Goal: Information Seeking & Learning: Find specific page/section

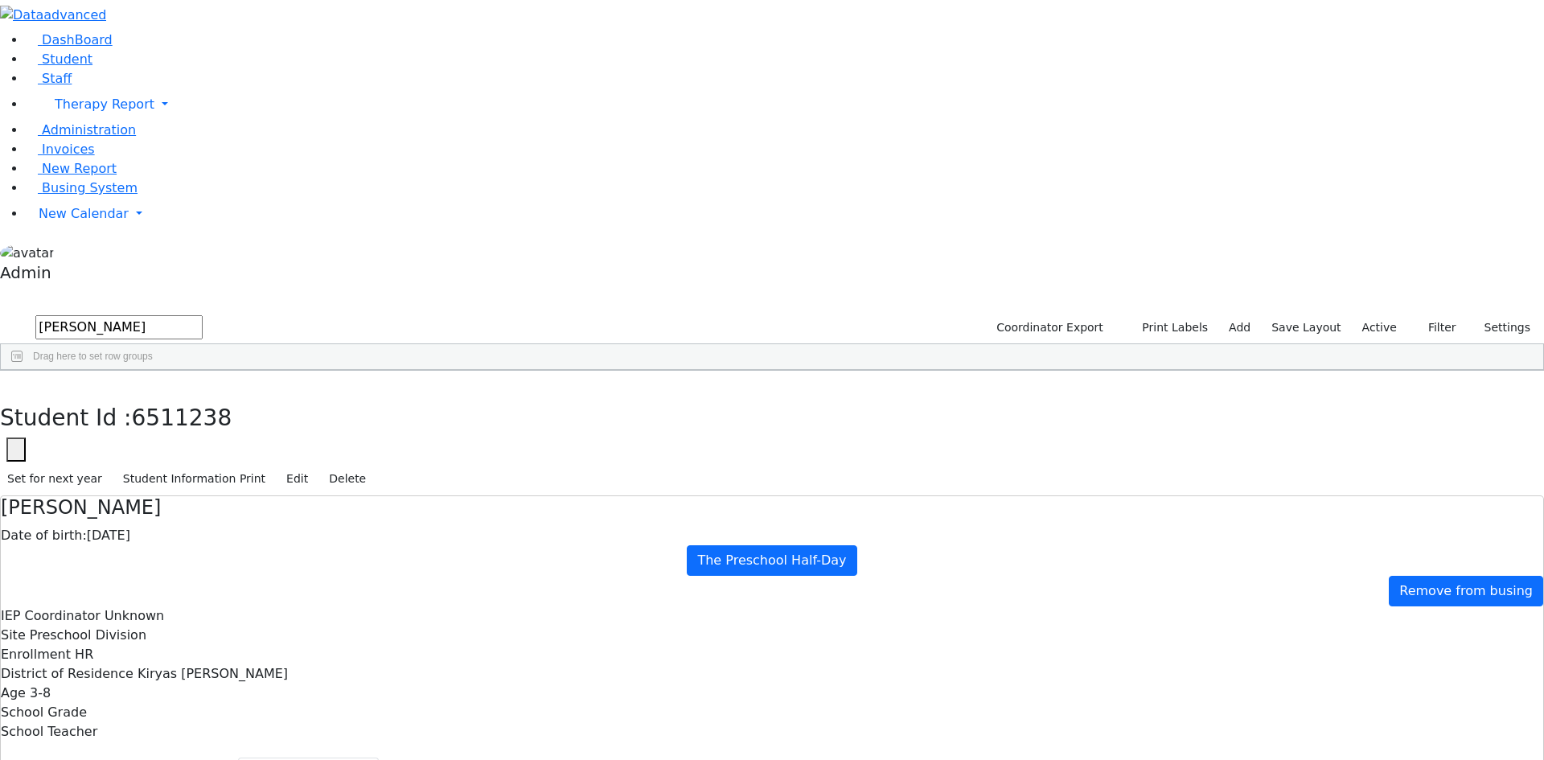
click at [1388, 315] on label "Active" at bounding box center [1379, 327] width 49 height 25
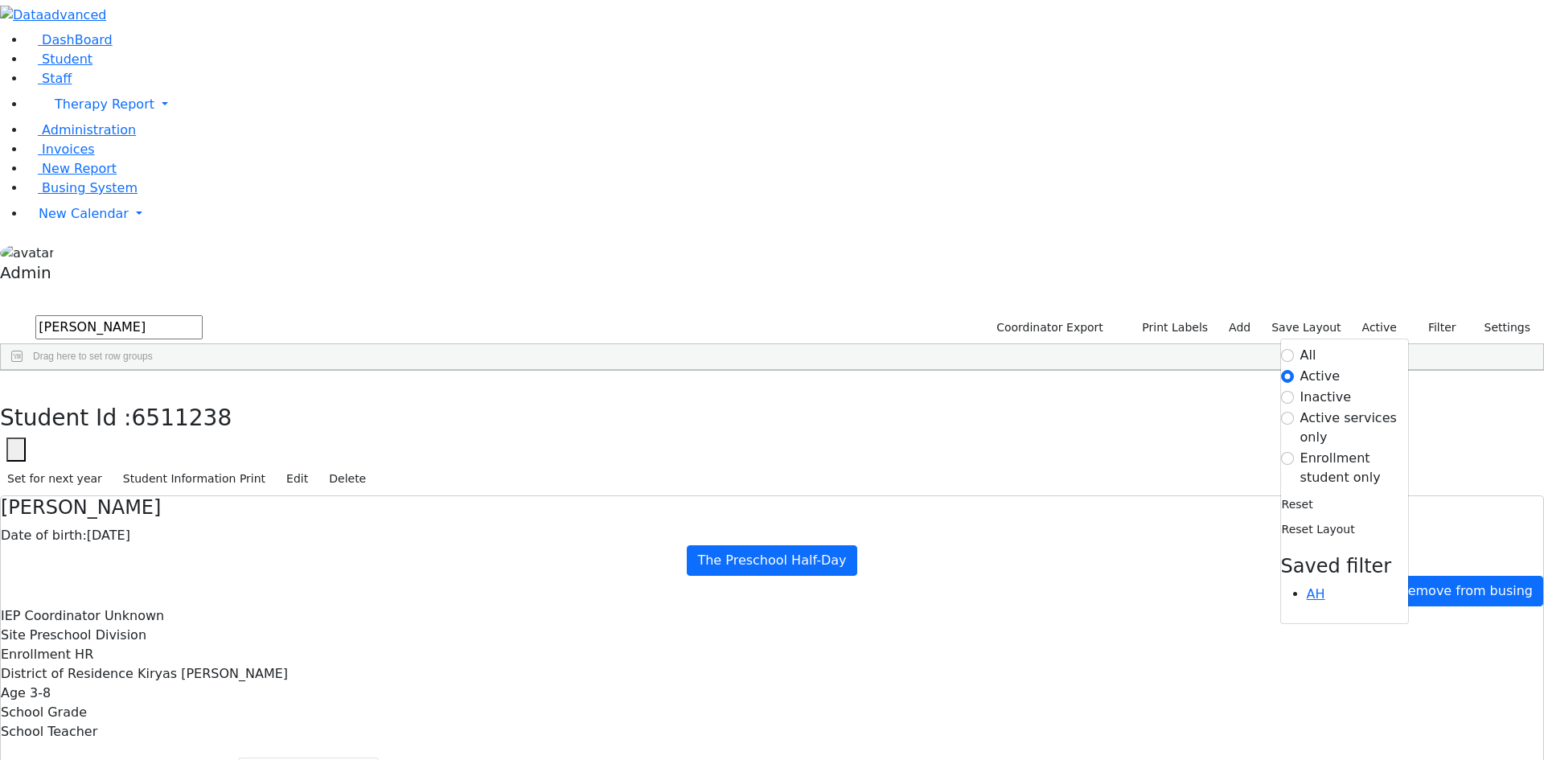
click at [1305, 388] on label "Inactive" at bounding box center [1325, 397] width 51 height 19
click at [1294, 391] on input "Inactive" at bounding box center [1287, 397] width 13 height 13
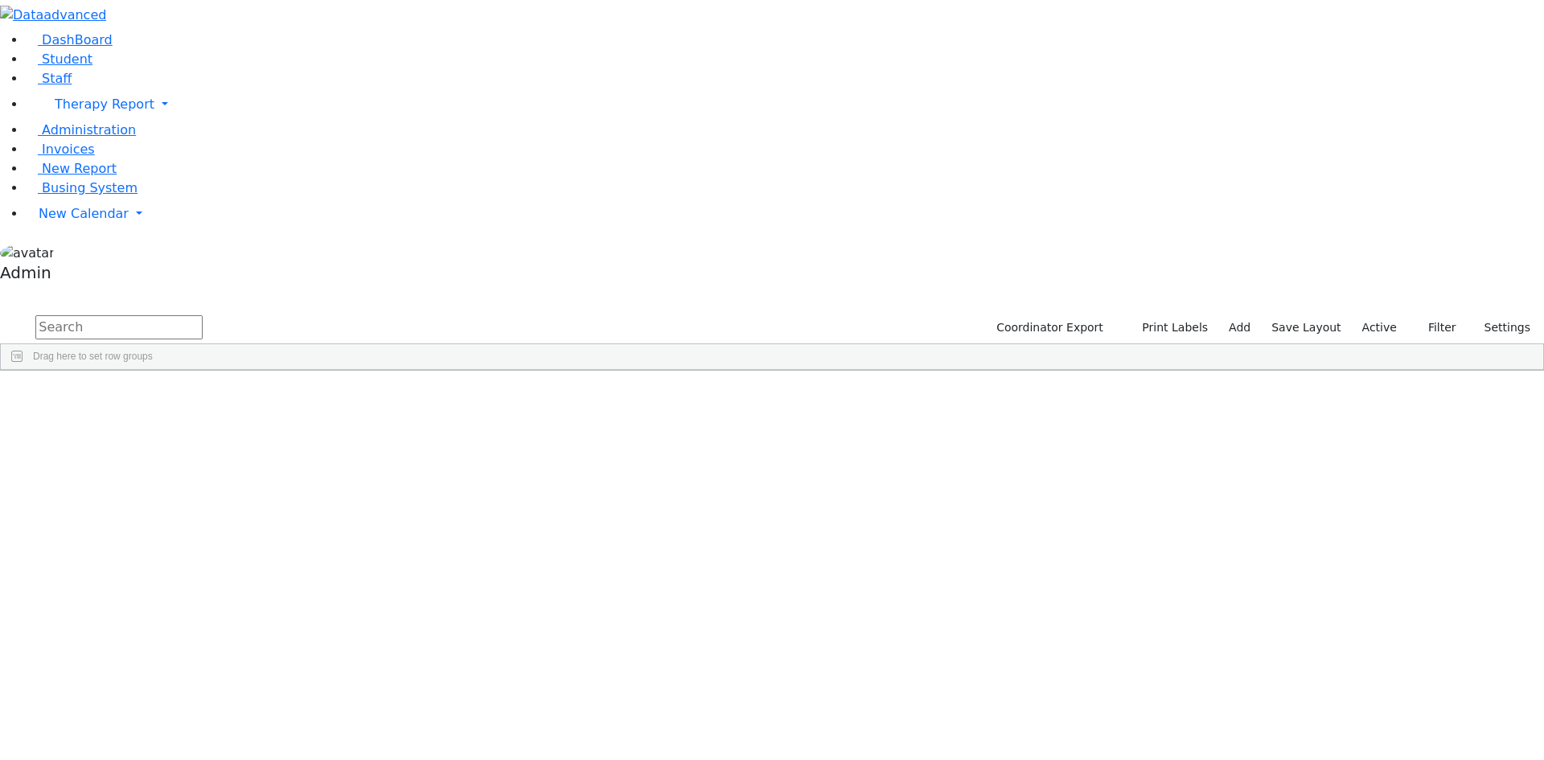
click at [1368, 315] on label "Active" at bounding box center [1379, 327] width 49 height 25
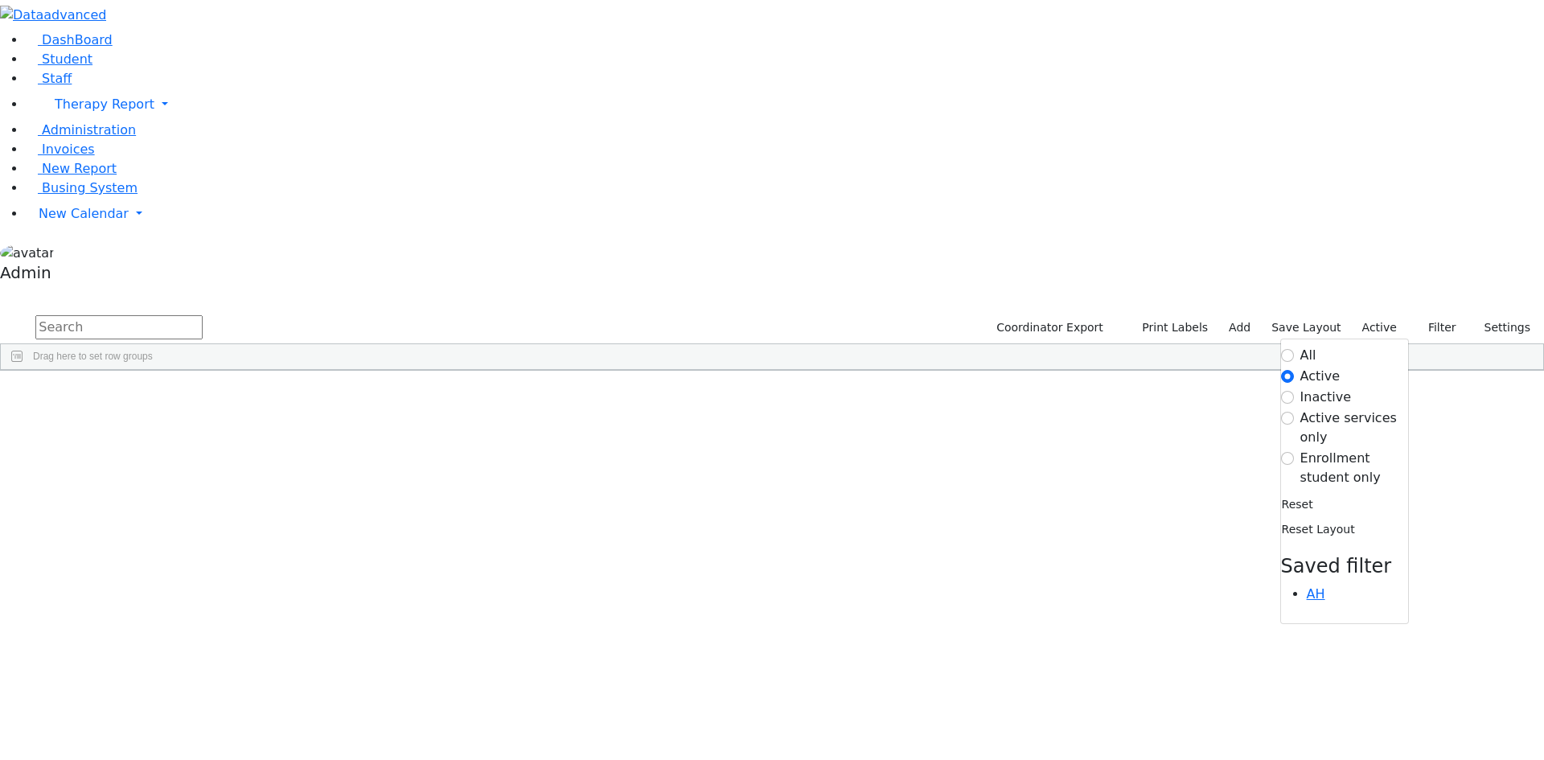
click at [1323, 388] on label "Inactive" at bounding box center [1325, 397] width 51 height 19
click at [1294, 391] on input "Inactive" at bounding box center [1287, 397] width 13 height 13
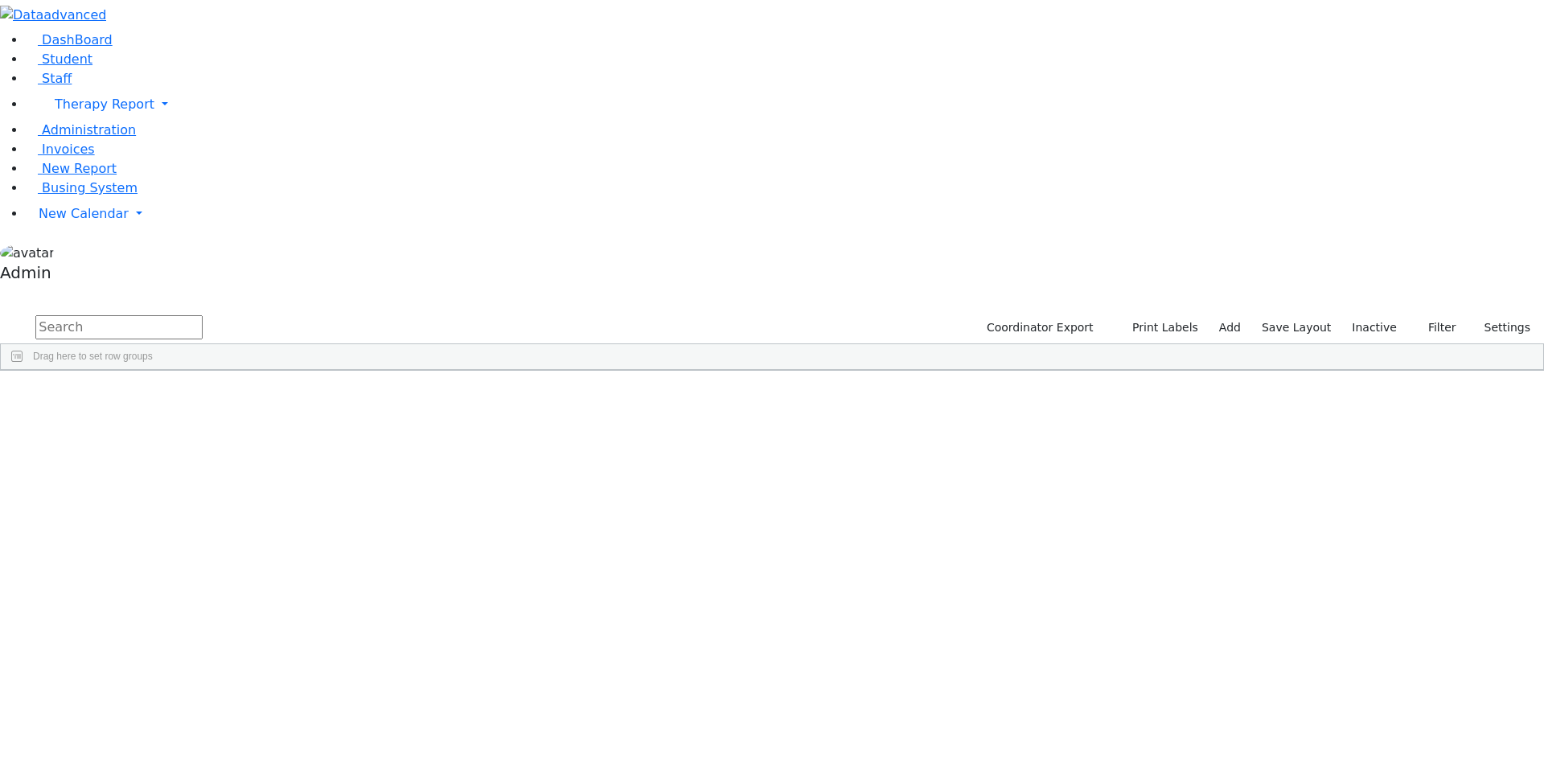
click at [203, 315] on input "text" at bounding box center [118, 327] width 167 height 24
type input "weill"
click at [531, 532] on div "Leiner, Chana L." at bounding box center [464, 543] width 133 height 23
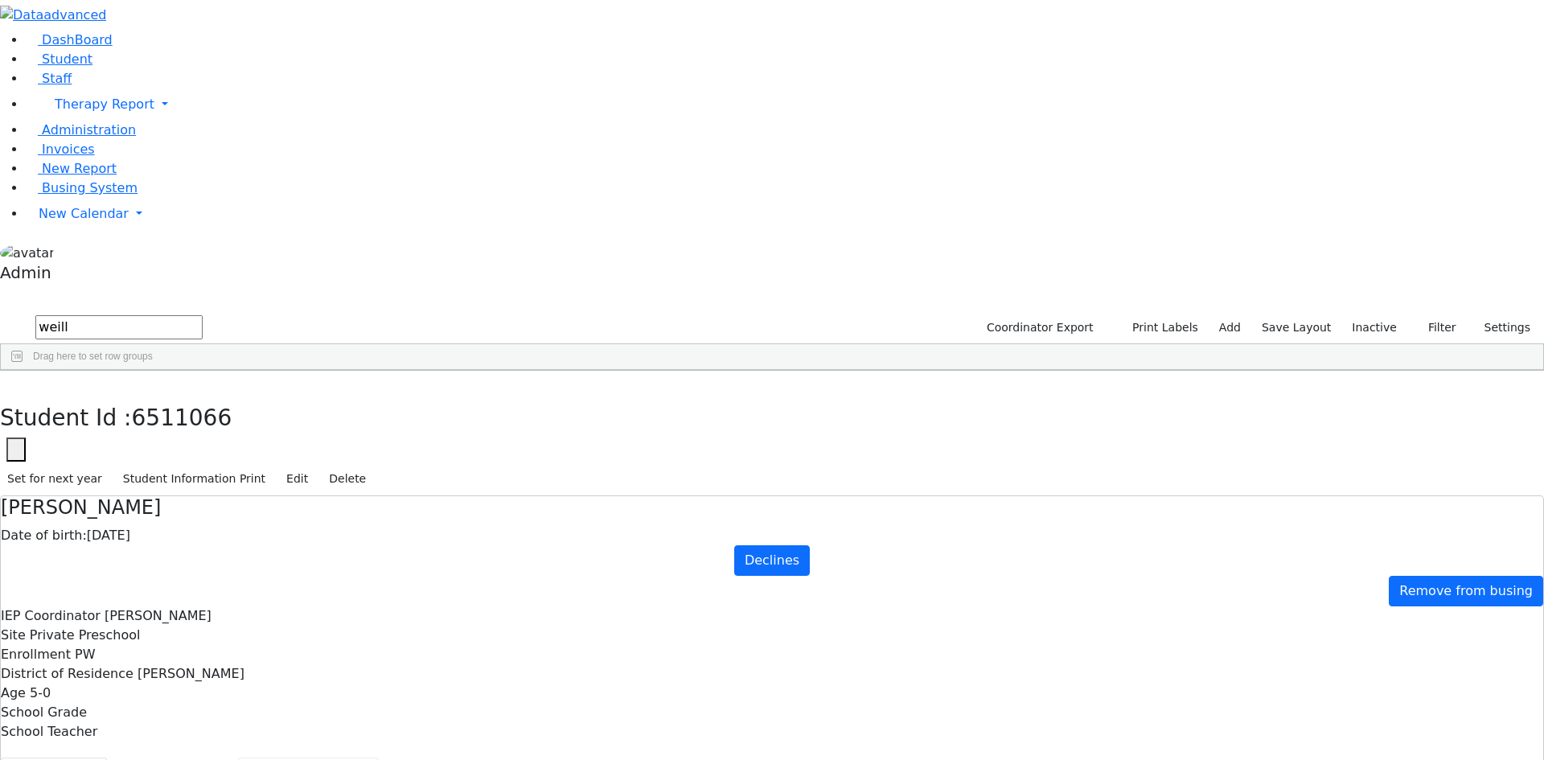
click at [379, 758] on button "Recommendation" at bounding box center [308, 775] width 141 height 34
checkbox input "true"
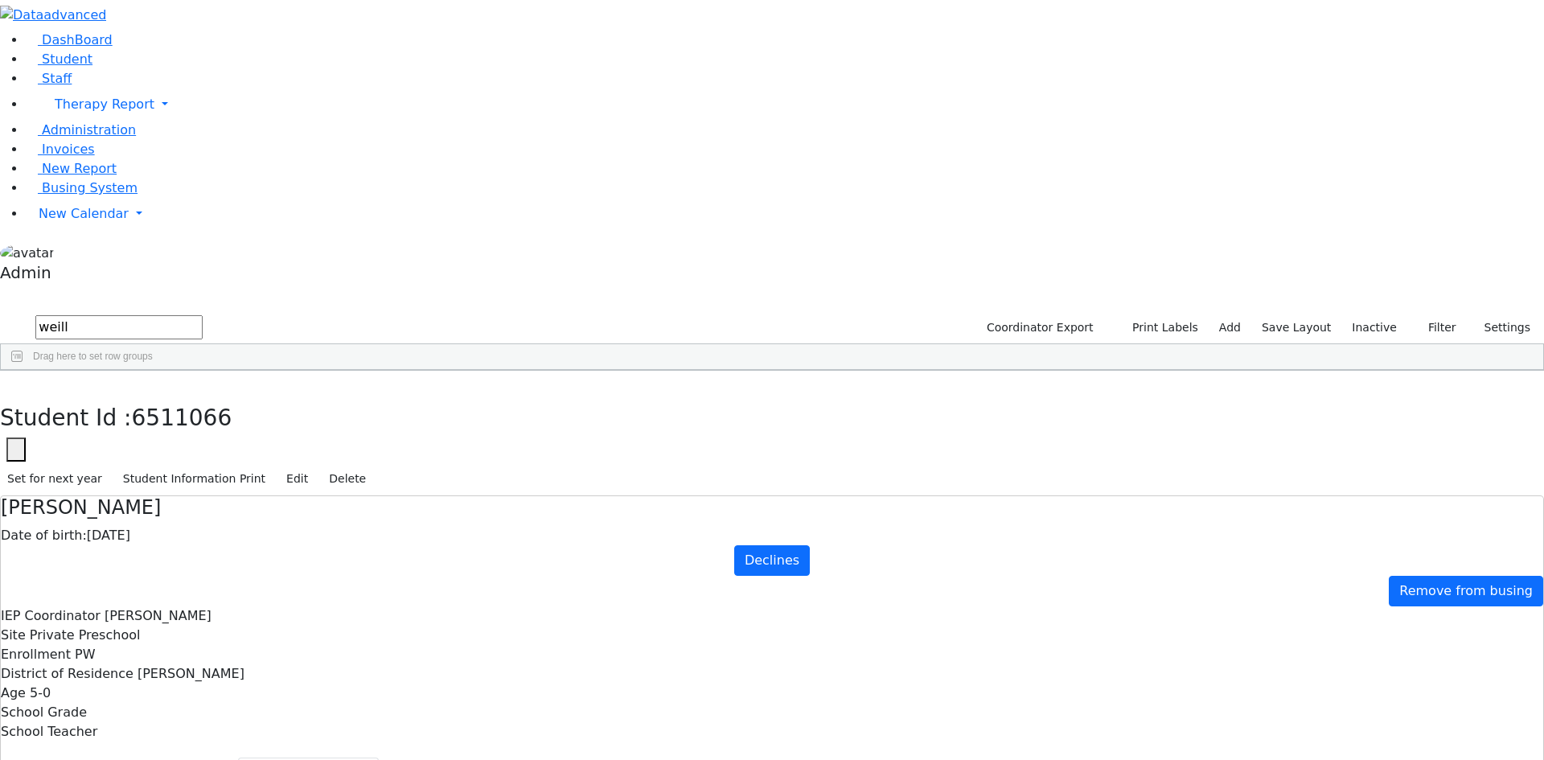
select select "209"
click at [133, 22] on icon "button" at bounding box center [127, 16] width 12 height 12
drag, startPoint x: 179, startPoint y: 76, endPoint x: 74, endPoint y: 69, distance: 105.6
click at [74, 313] on form "weill" at bounding box center [101, 328] width 203 height 31
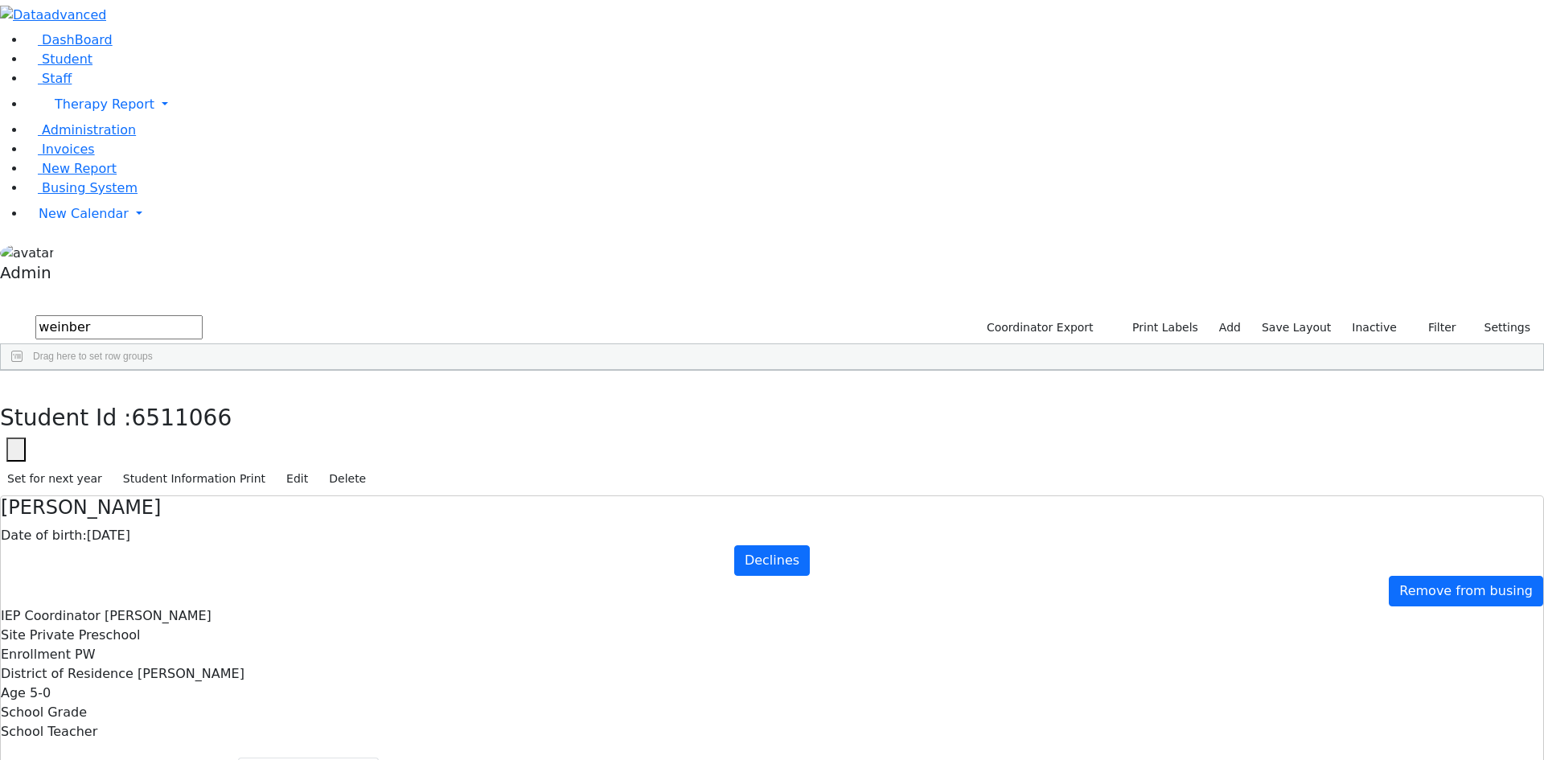
scroll to position [483, 0]
type input "weinber"
click at [234, 725] on div "Pearl" at bounding box center [220, 736] width 146 height 23
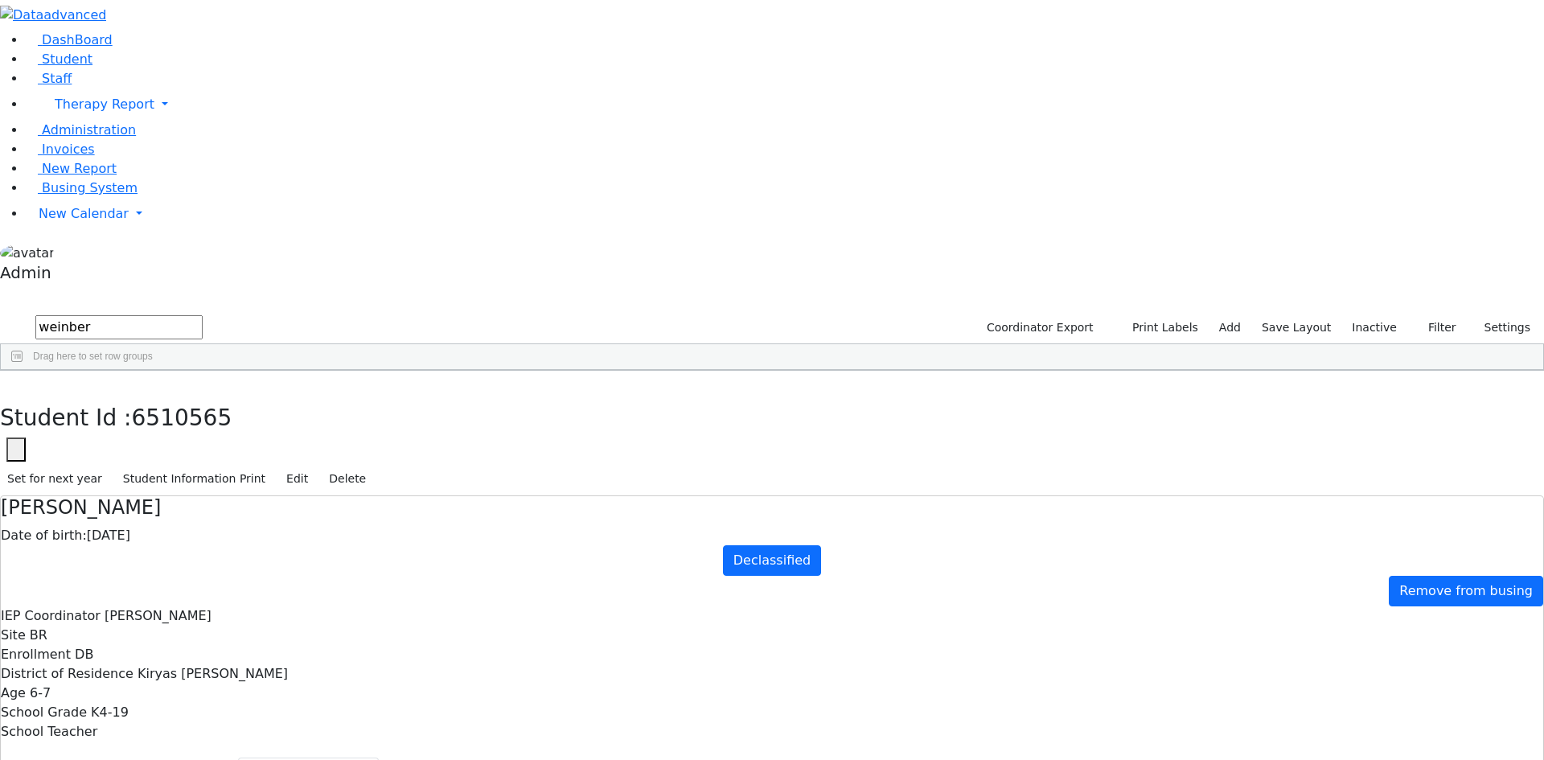
select select "210"
drag, startPoint x: 154, startPoint y: 61, endPoint x: 27, endPoint y: 60, distance: 126.3
click at [28, 60] on div "DashBoard Student Staff Therapy Report Student Old Calendar Report Admin" at bounding box center [772, 492] width 1544 height 985
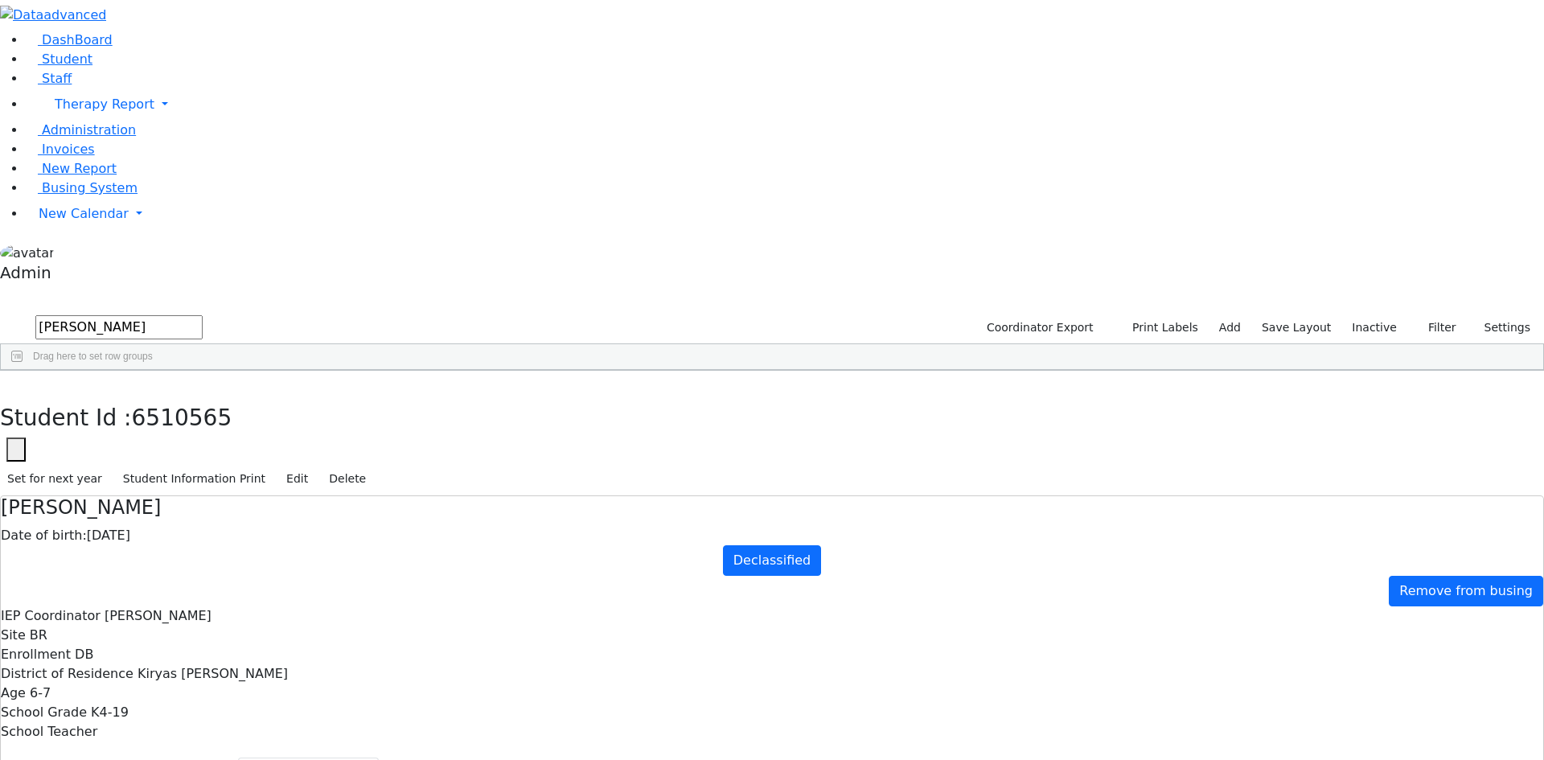
type input "weiss"
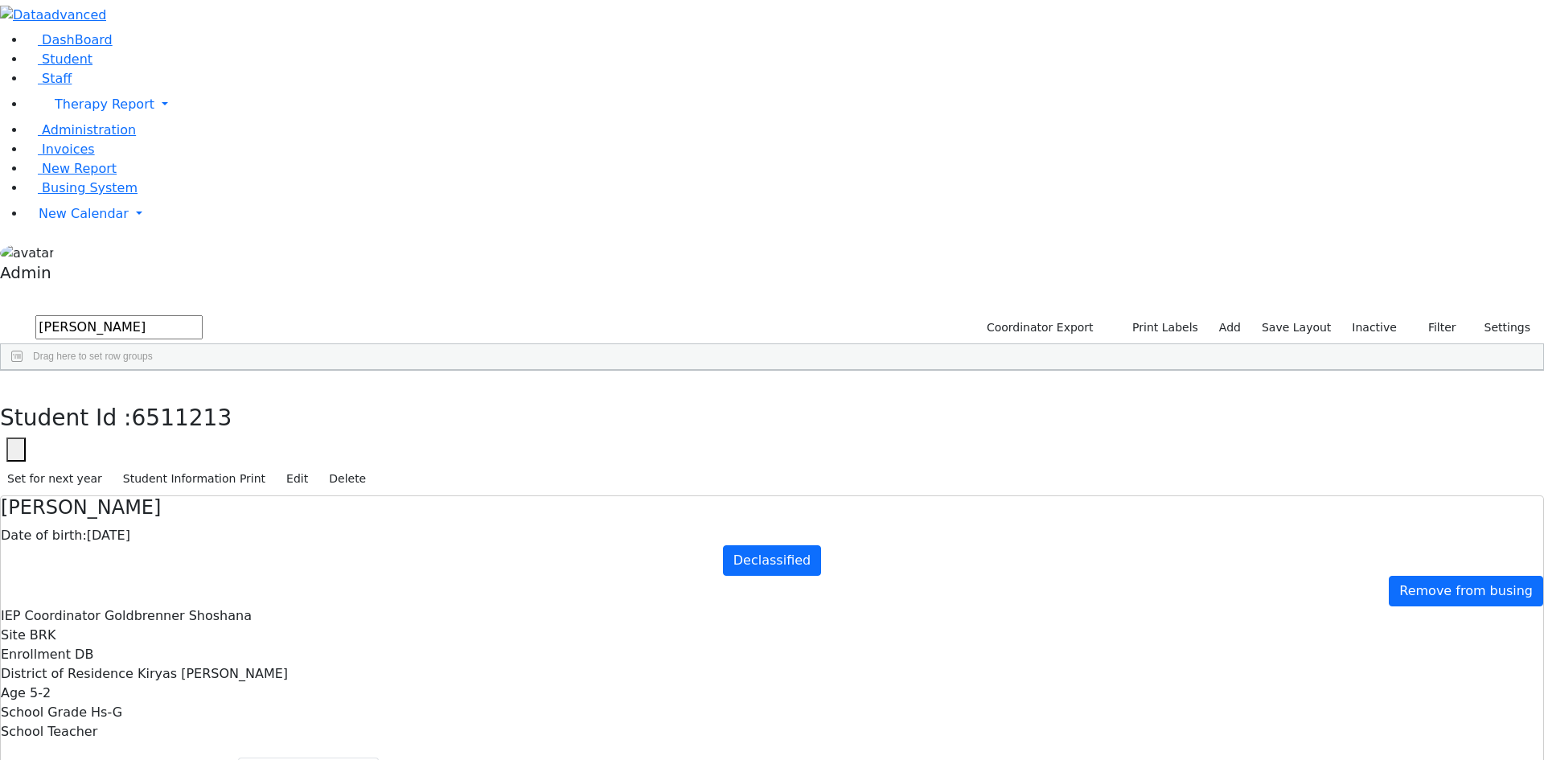
select select "210"
drag, startPoint x: 133, startPoint y: 68, endPoint x: 49, endPoint y: 66, distance: 83.6
click at [51, 66] on div "DashBoard Student Staff Therapy Report Student Old Calendar Report Admin" at bounding box center [772, 492] width 1544 height 985
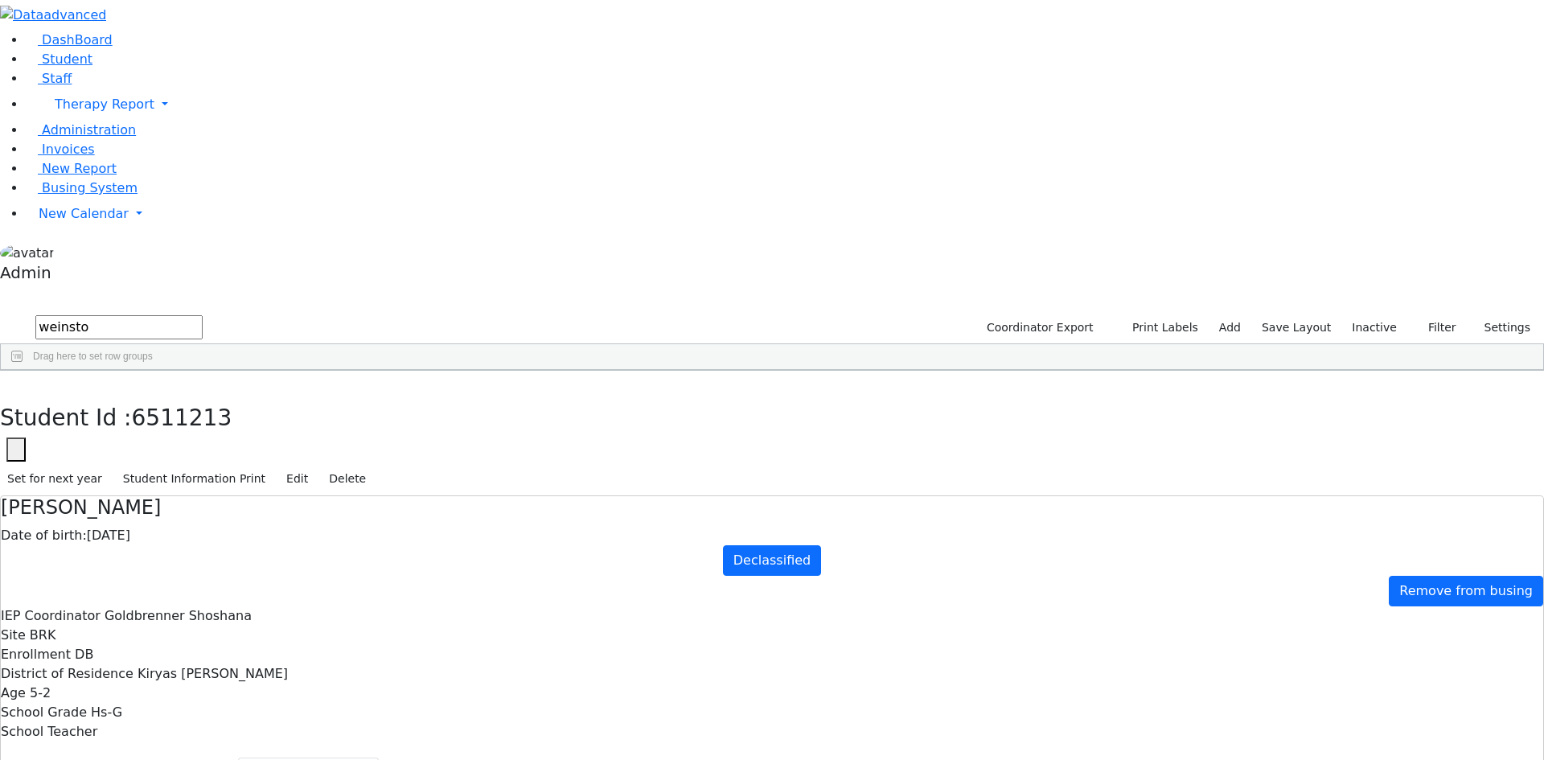
scroll to position [232, 0]
type input "weinstock"
click at [142, 434] on div "Weinstock" at bounding box center [72, 445] width 142 height 23
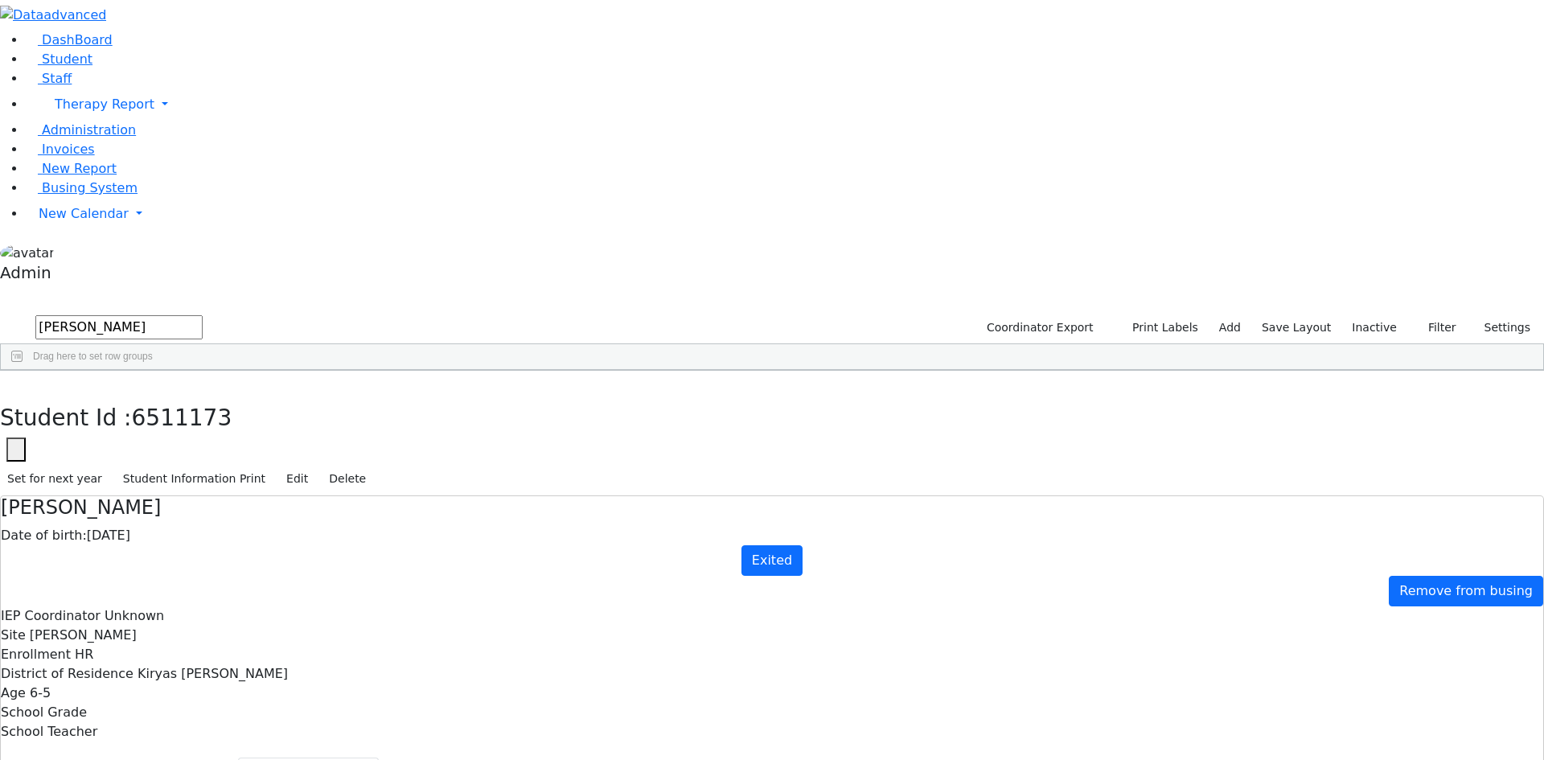
select select "209"
drag, startPoint x: 194, startPoint y: 72, endPoint x: 11, endPoint y: 72, distance: 182.5
click at [11, 72] on div "DashBoard Student Staff Therapy Report Student Old Calendar Report Admin" at bounding box center [772, 492] width 1544 height 985
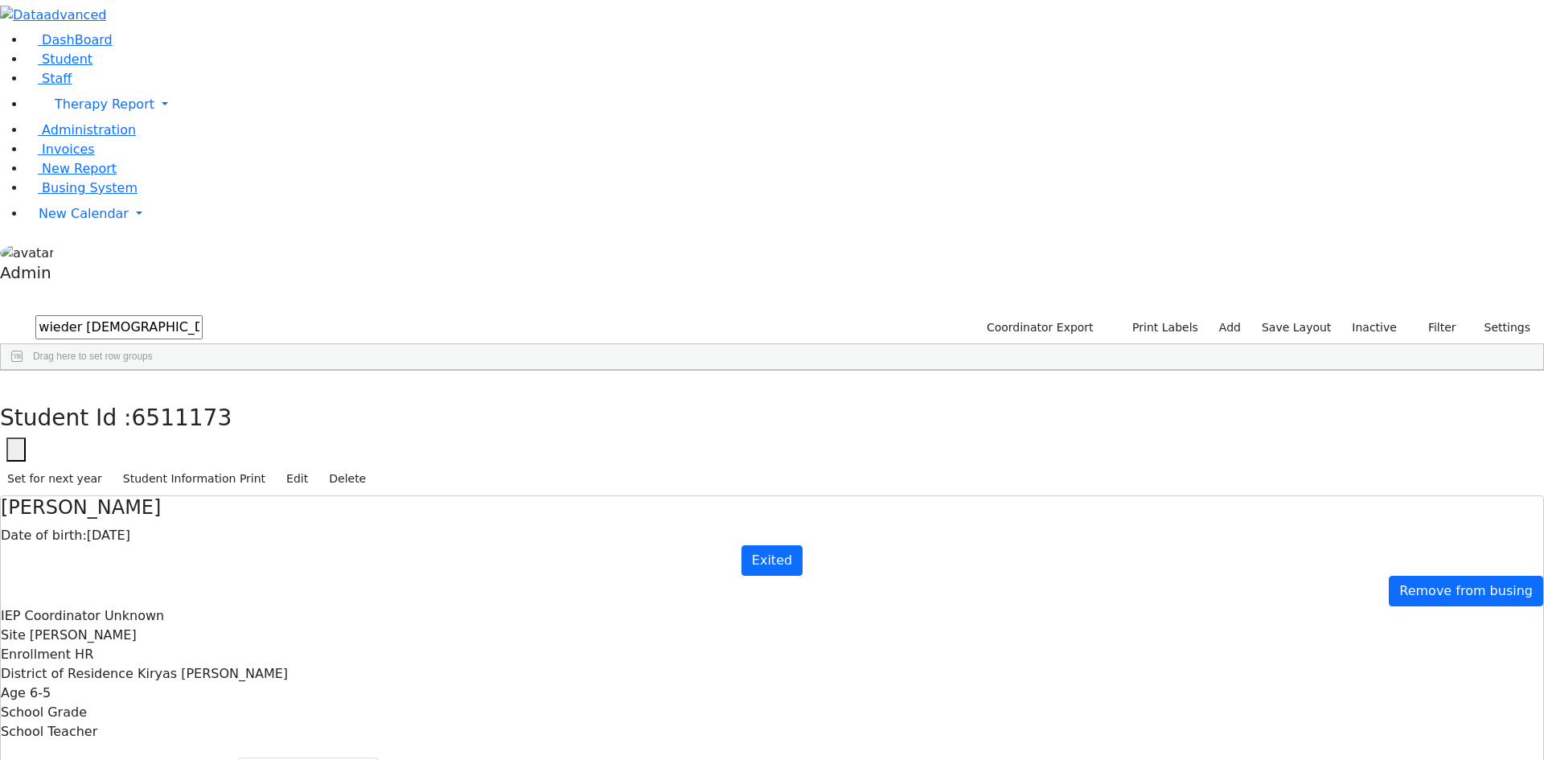
type input "wieder shia"
click at [142, 441] on div "Wieder" at bounding box center [72, 452] width 142 height 23
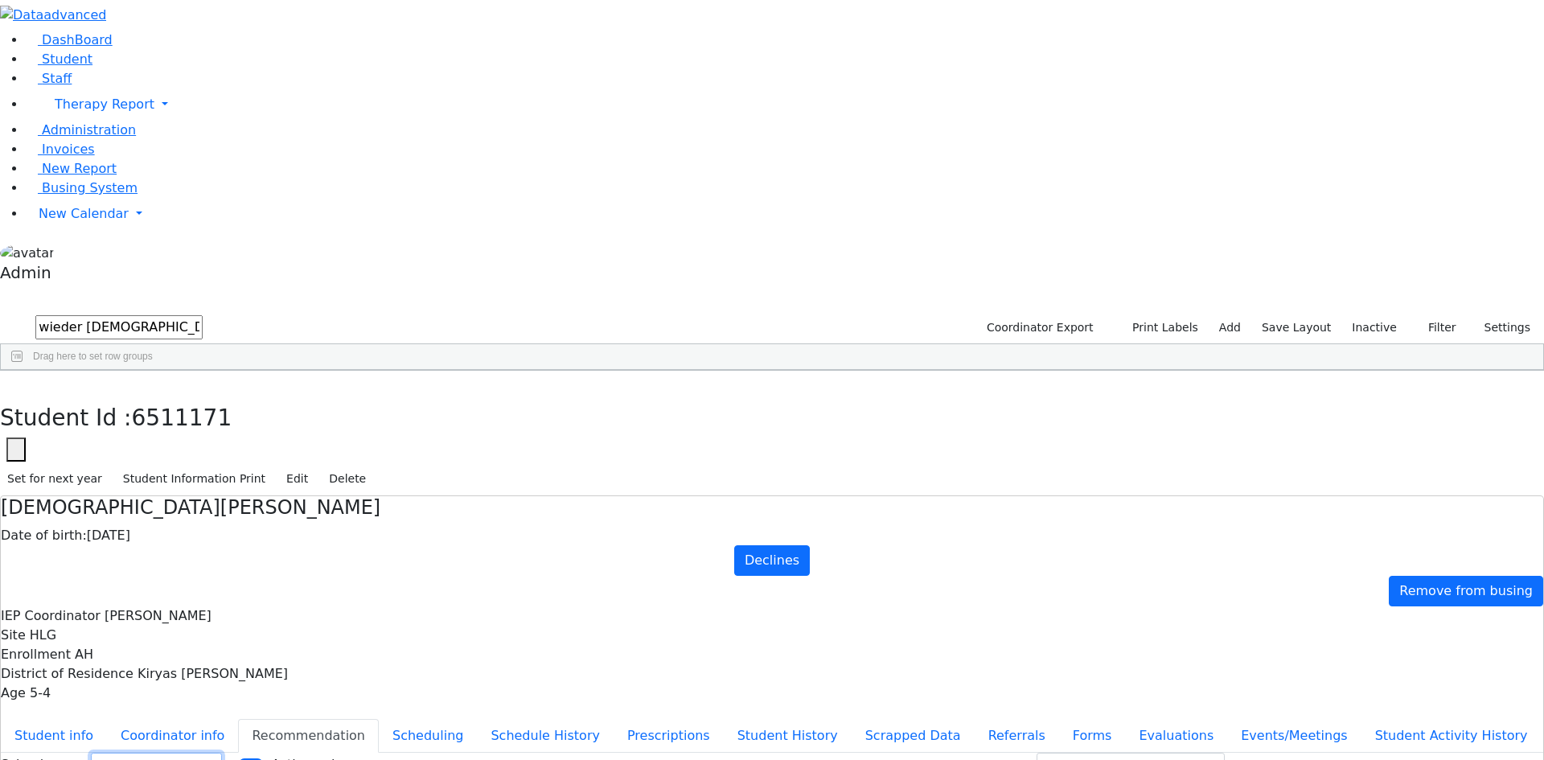
click at [222, 753] on select "Select School YR Summer YR 25 School YR 25-26 Summer YR 25 School YR 24-25 Summ…" at bounding box center [156, 765] width 131 height 25
select select "210"
click at [222, 753] on select "Select School YR Summer YR 25 School YR 25-26 Summer YR 25 School YR 24-25 Summ…" at bounding box center [156, 765] width 131 height 25
drag, startPoint x: 181, startPoint y: 70, endPoint x: 25, endPoint y: 71, distance: 156.0
click at [25, 71] on div "DashBoard Student Staff Therapy Report Student Old Calendar Report Admin" at bounding box center [772, 473] width 1544 height 947
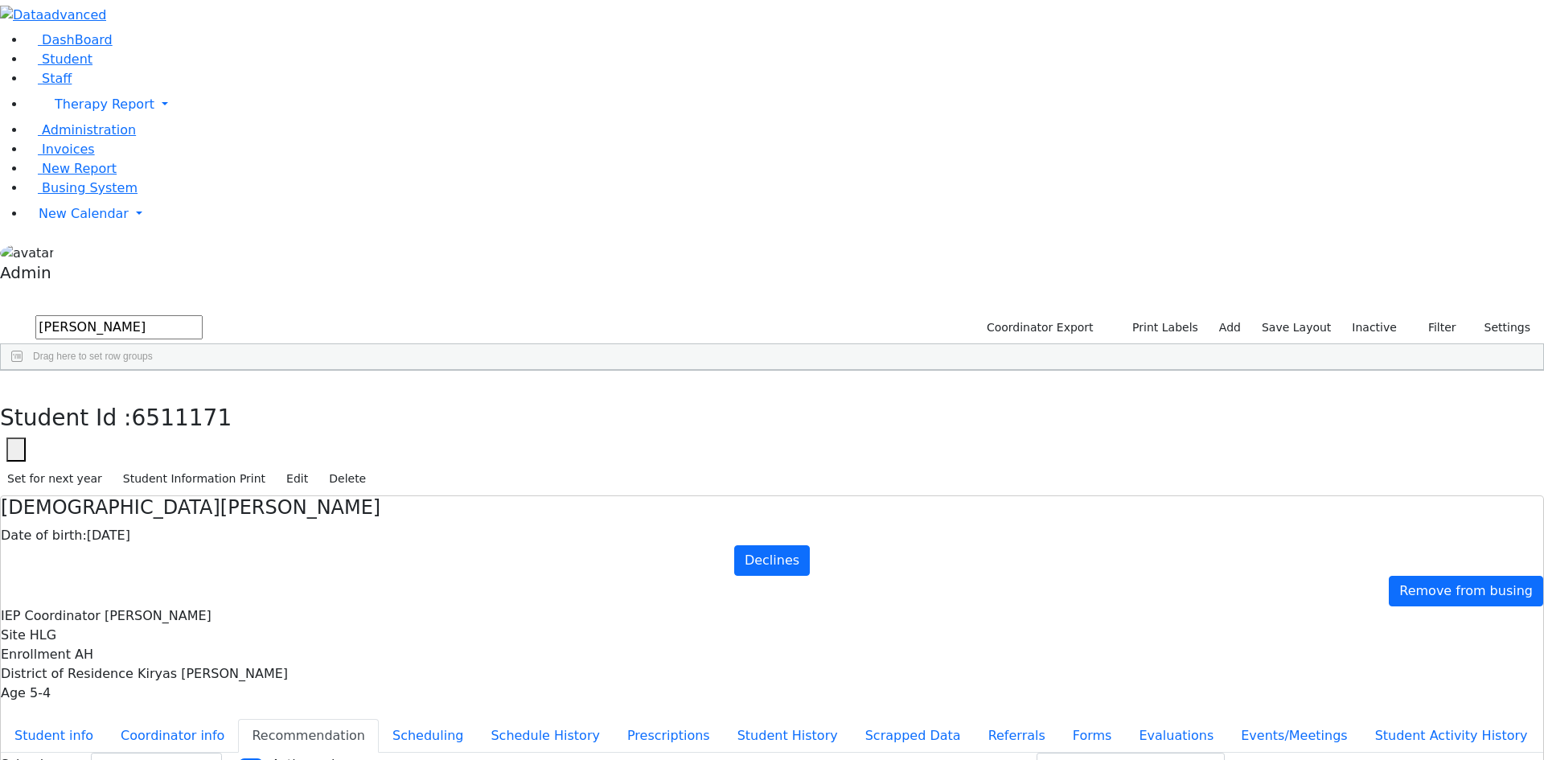
type input "werzberger ches"
click at [147, 419] on div "Werzberger" at bounding box center [74, 430] width 146 height 23
select select "210"
drag, startPoint x: 198, startPoint y: 72, endPoint x: 31, endPoint y: 65, distance: 166.6
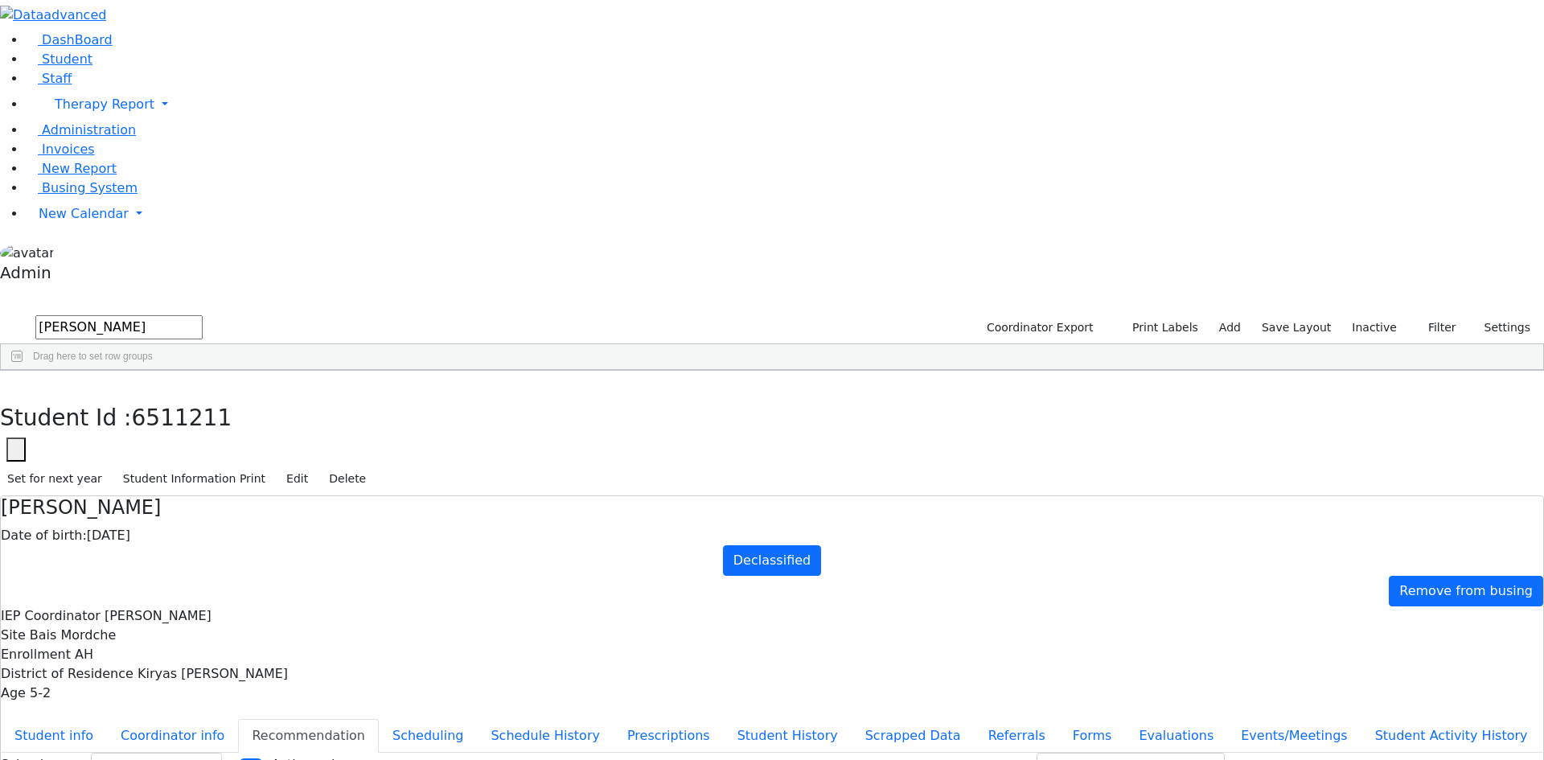
click at [31, 65] on div "DashBoard Student Staff Therapy Report Student Old Calendar Report Admin" at bounding box center [772, 473] width 1544 height 947
type input "landau may"
click at [142, 396] on div "Landau" at bounding box center [74, 407] width 146 height 23
select select "210"
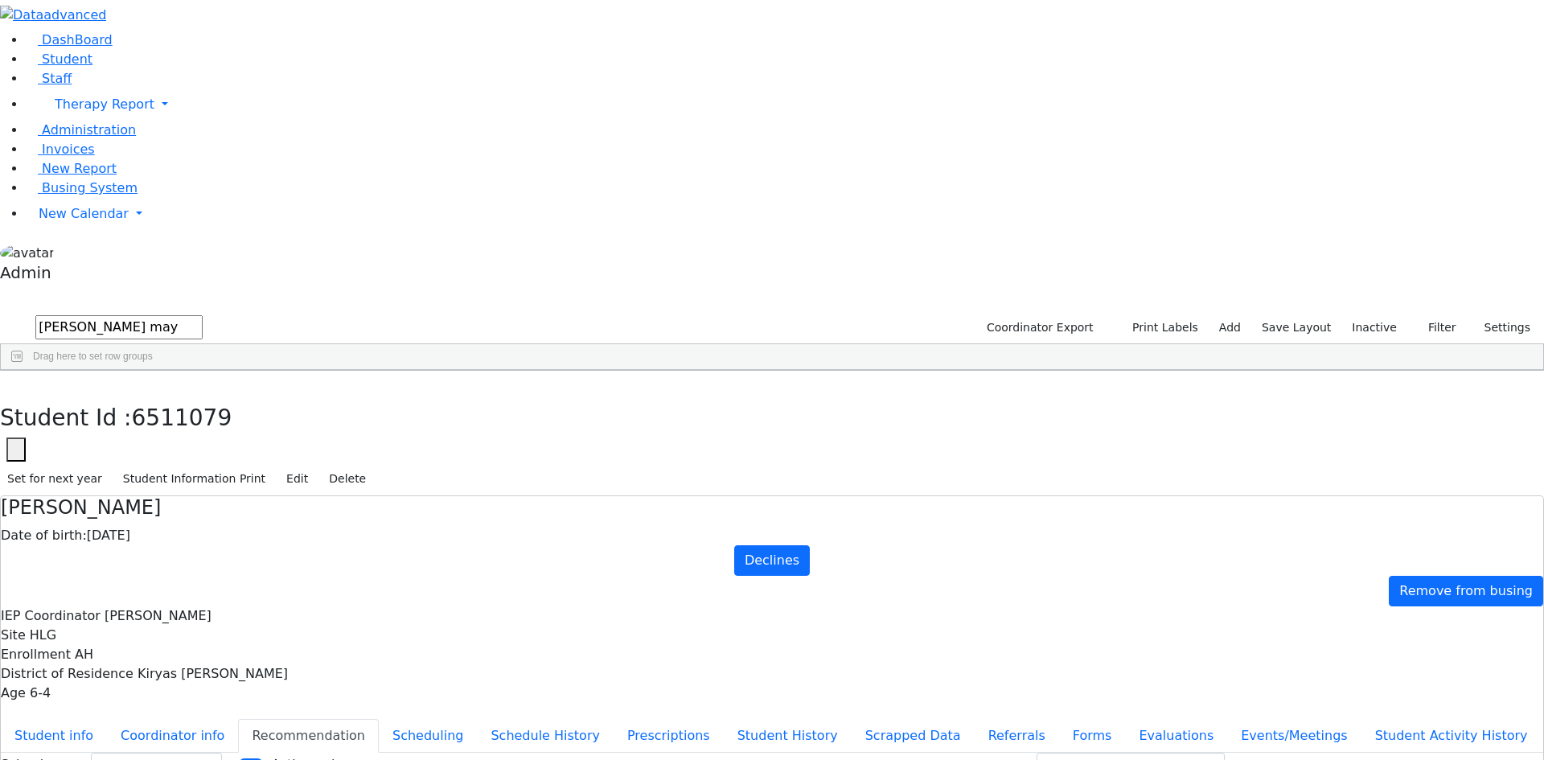
drag, startPoint x: 175, startPoint y: 68, endPoint x: -14, endPoint y: 61, distance: 189.1
click at [0, 61] on html "Print Schedule Options Show Birthday Show Time Interval Show School Grad Pdf" at bounding box center [772, 473] width 1544 height 947
type input "hollender"
click at [147, 464] on div "Hollender" at bounding box center [74, 475] width 146 height 23
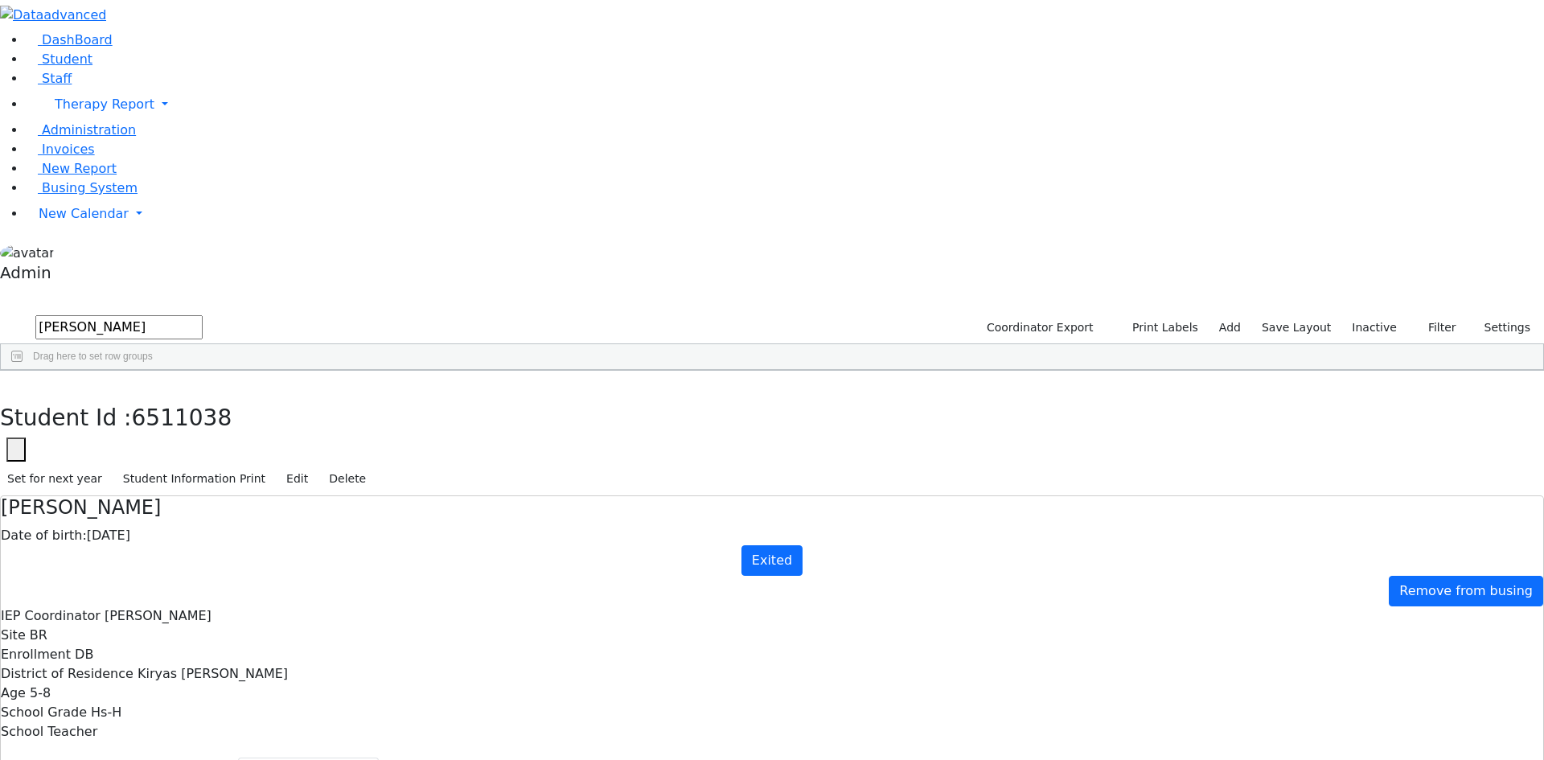
select select "209"
drag, startPoint x: 160, startPoint y: 64, endPoint x: -24, endPoint y: 66, distance: 184.2
click at [0, 66] on html "Print Schedule Options Show Birthday Show Time Interval Show School Grad Pdf" at bounding box center [772, 492] width 1544 height 985
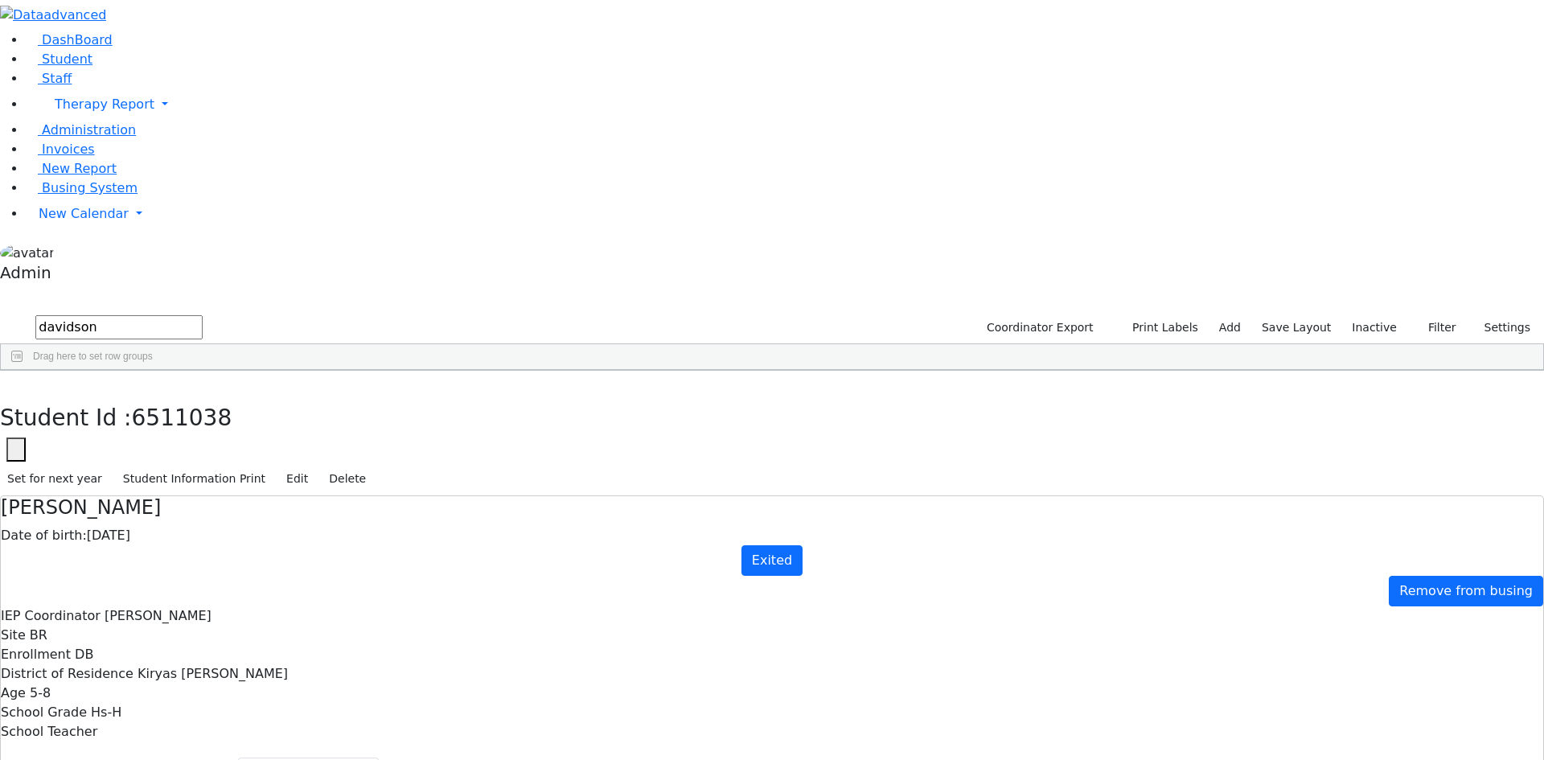
type input "davidson"
click at [147, 396] on div "Davidson" at bounding box center [74, 407] width 146 height 23
select select "210"
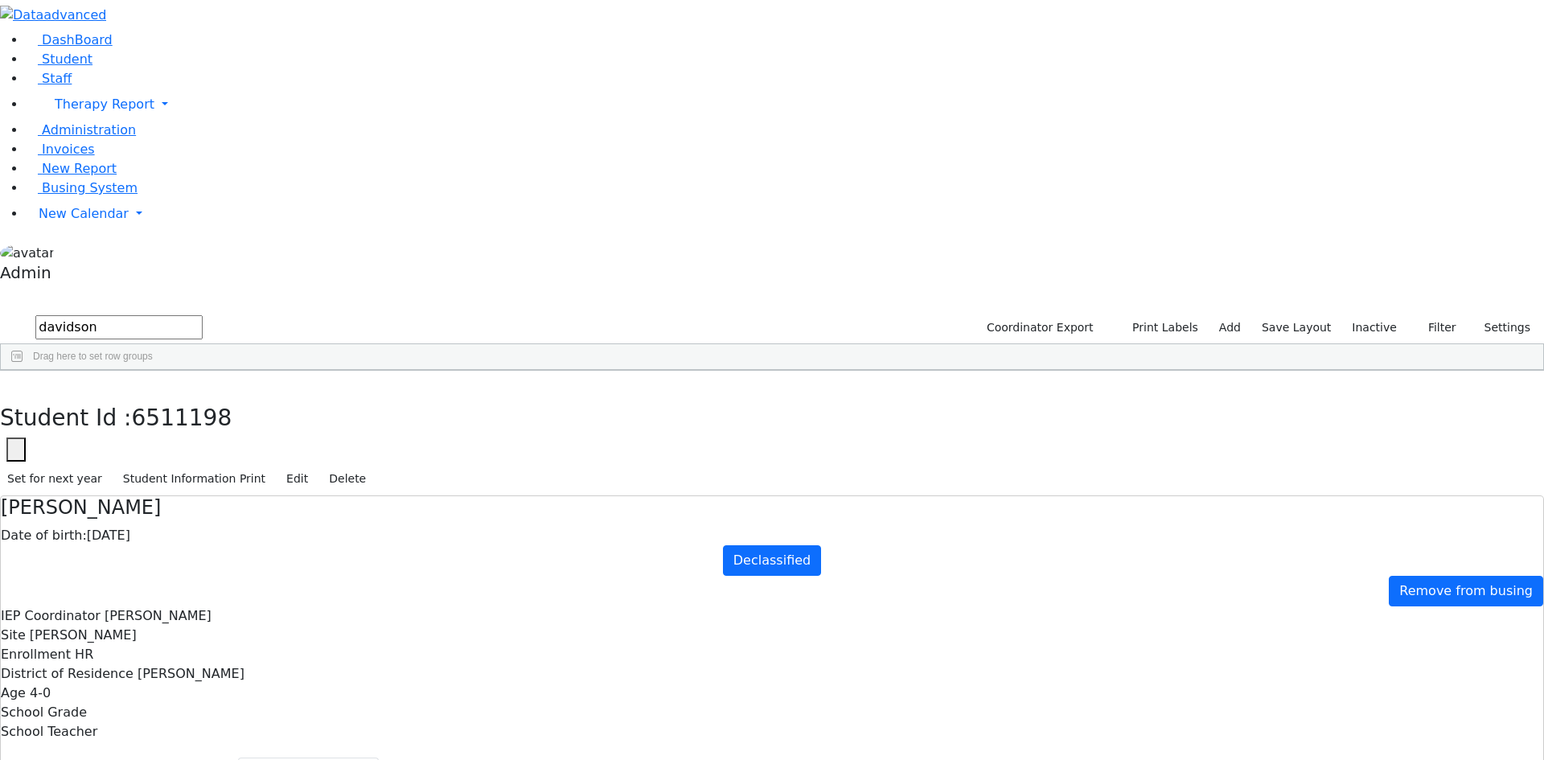
drag, startPoint x: 175, startPoint y: 63, endPoint x: -2, endPoint y: 70, distance: 177.9
click at [0, 70] on html "Print Schedule Options Show Birthday Show Time Interval Show School Grad Pdf" at bounding box center [772, 492] width 1544 height 985
click at [94, 315] on input "biderman" at bounding box center [118, 327] width 167 height 24
type input "biederman"
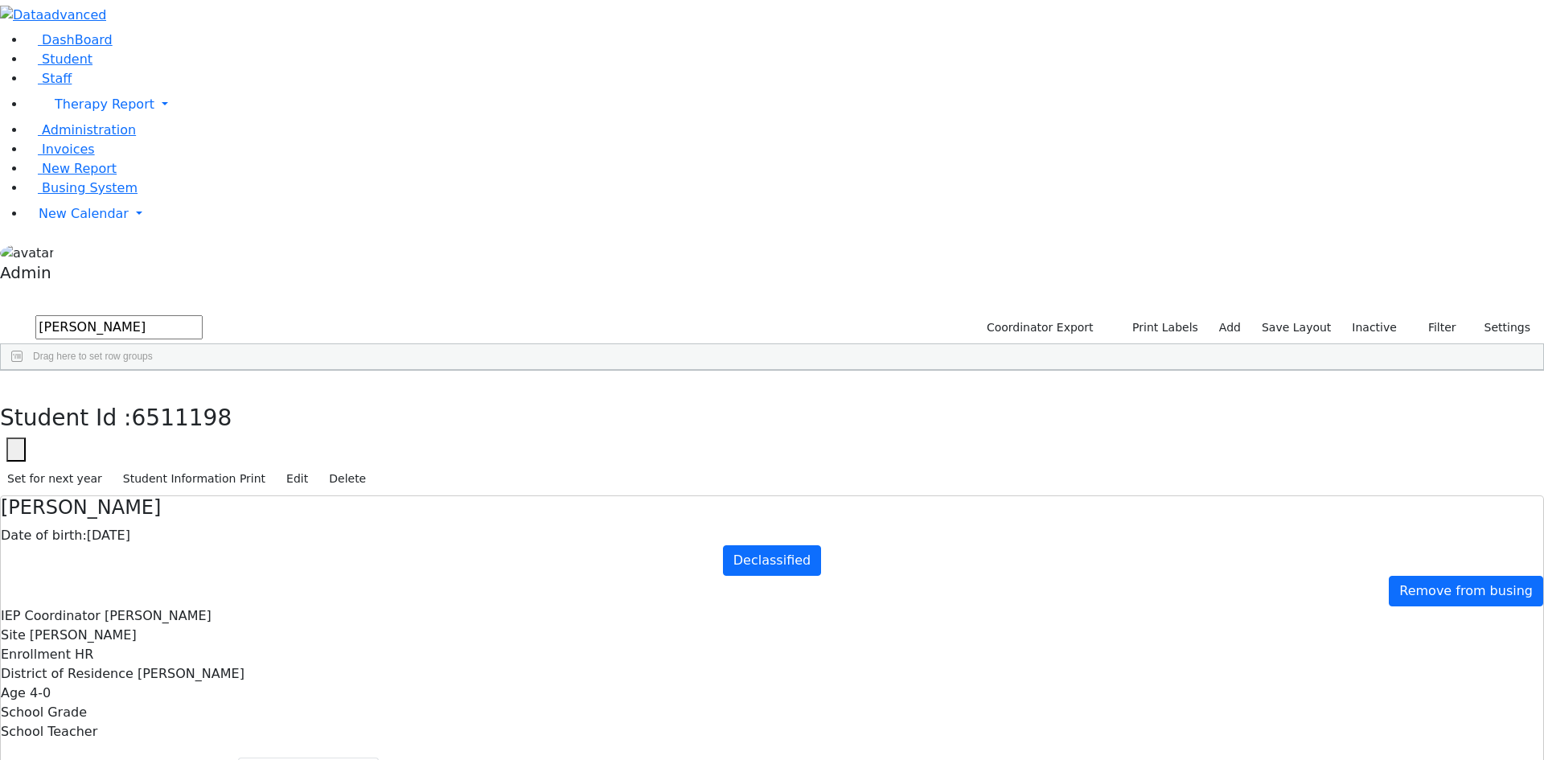
click at [139, 441] on div "Biederman" at bounding box center [74, 452] width 146 height 23
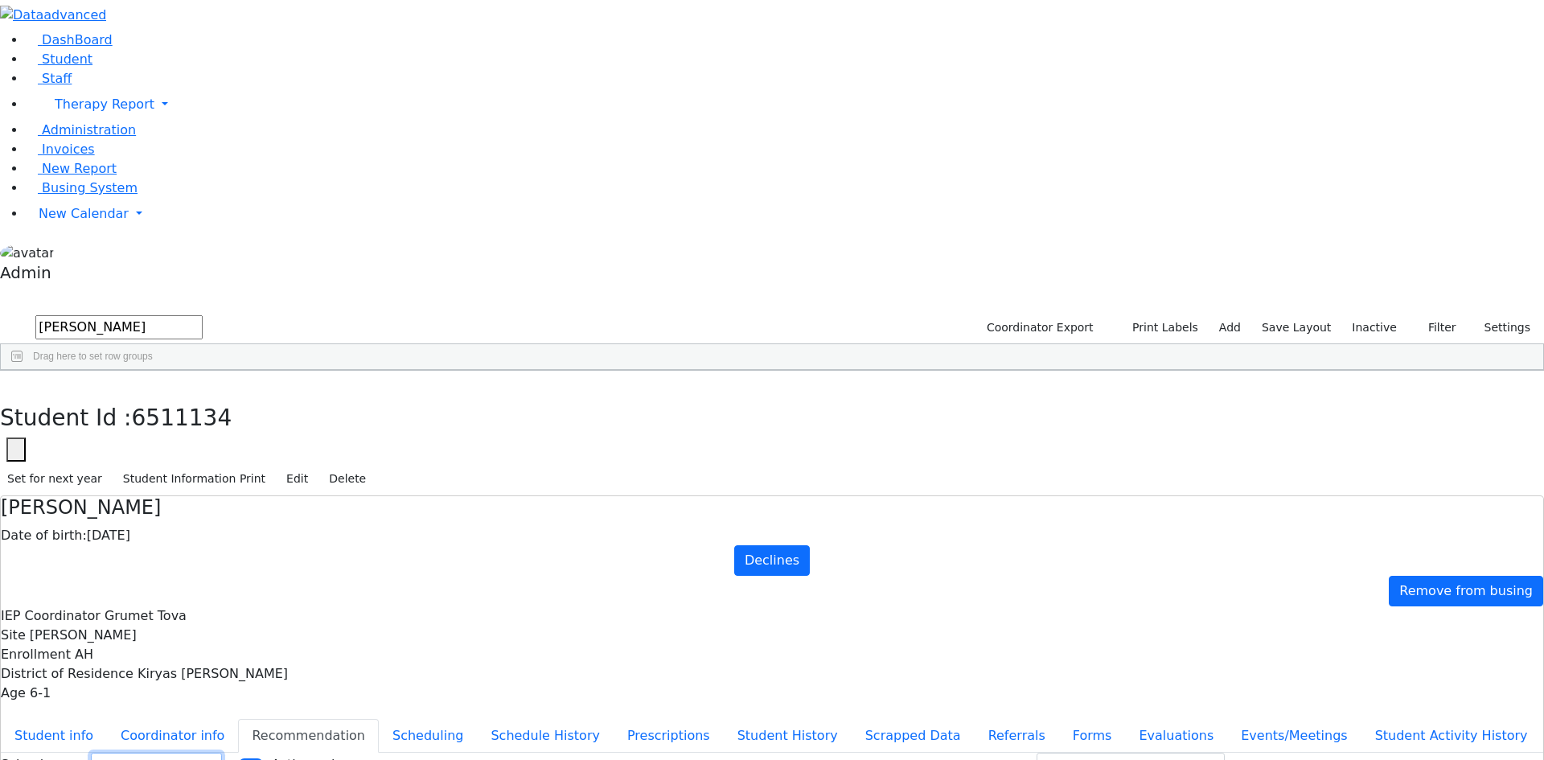
click at [222, 753] on select "Select School YR Summer YR 25 School YR 25-26 Summer YR 25 School YR 24-25 Summ…" at bounding box center [156, 765] width 131 height 25
select select "209"
click at [222, 753] on select "Select School YR Summer YR 25 School YR 25-26 Summer YR 25 School YR 24-25 Summ…" at bounding box center [156, 765] width 131 height 25
drag, startPoint x: 304, startPoint y: 26, endPoint x: 249, endPoint y: 60, distance: 64.3
click at [16, 383] on icon "button" at bounding box center [11, 388] width 9 height 10
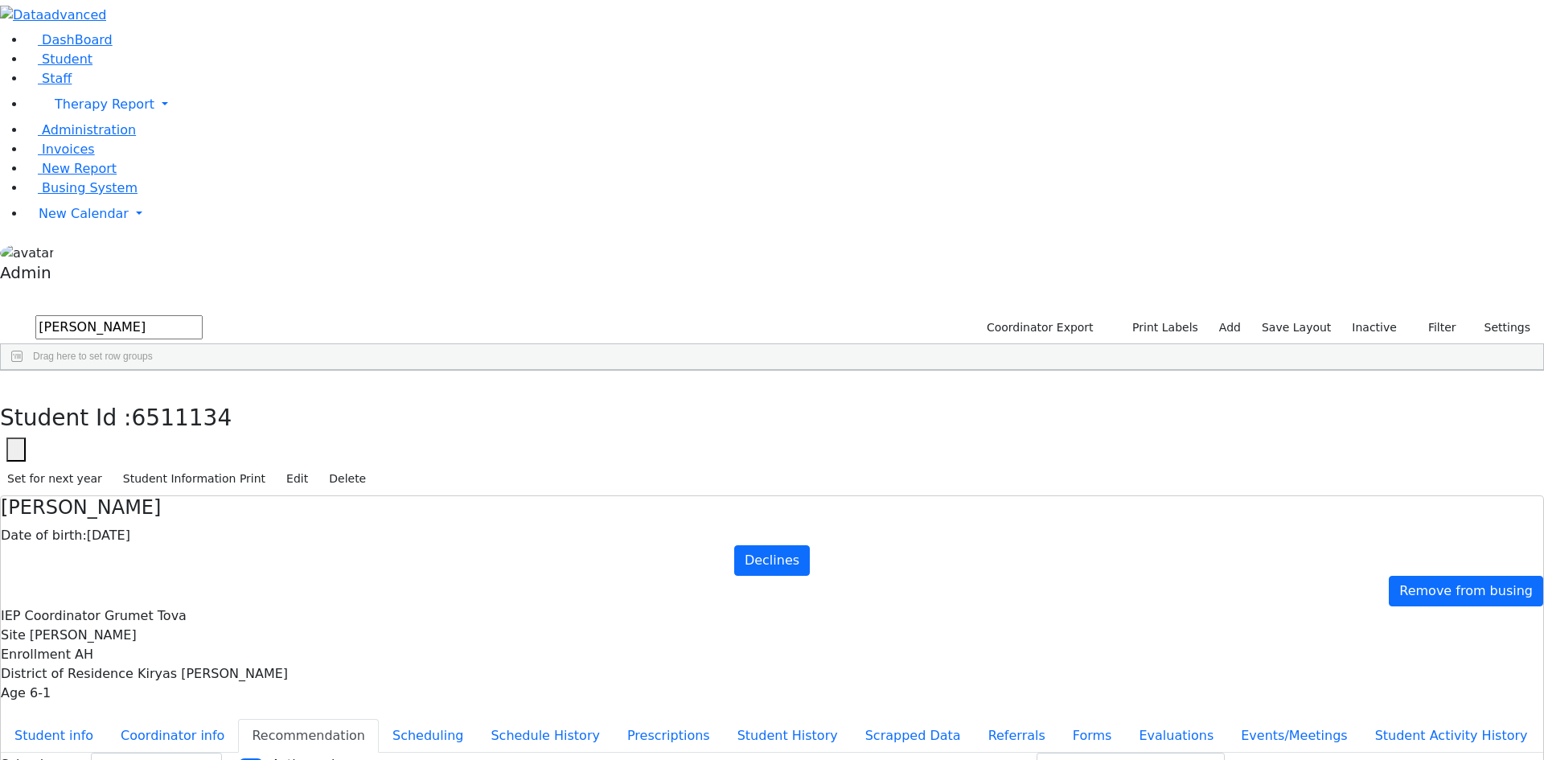
click at [1370, 315] on label "Inactive" at bounding box center [1375, 327] width 60 height 25
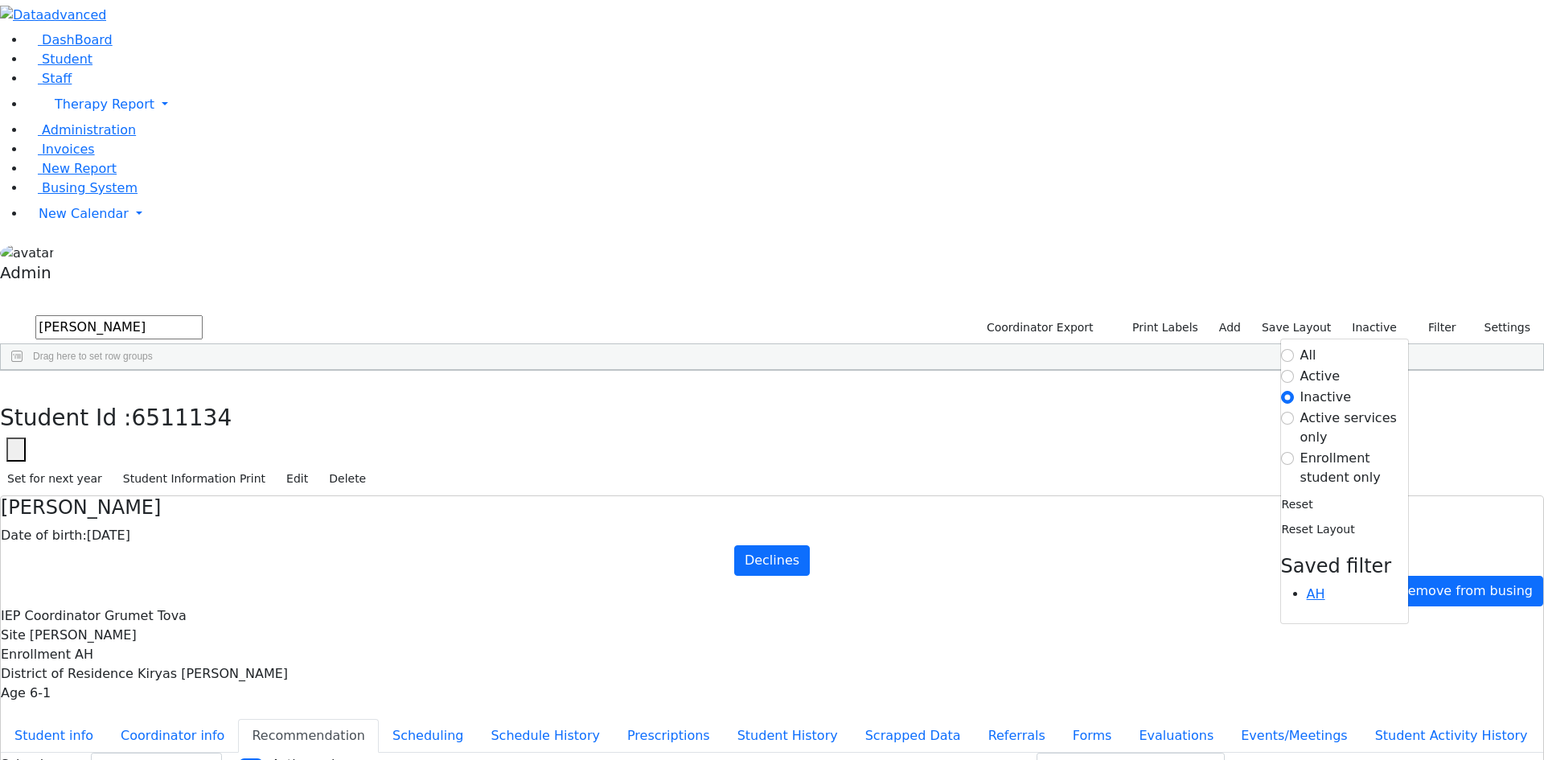
click at [1306, 367] on label "Active" at bounding box center [1320, 376] width 40 height 19
click at [1294, 370] on input "Active" at bounding box center [1287, 376] width 13 height 13
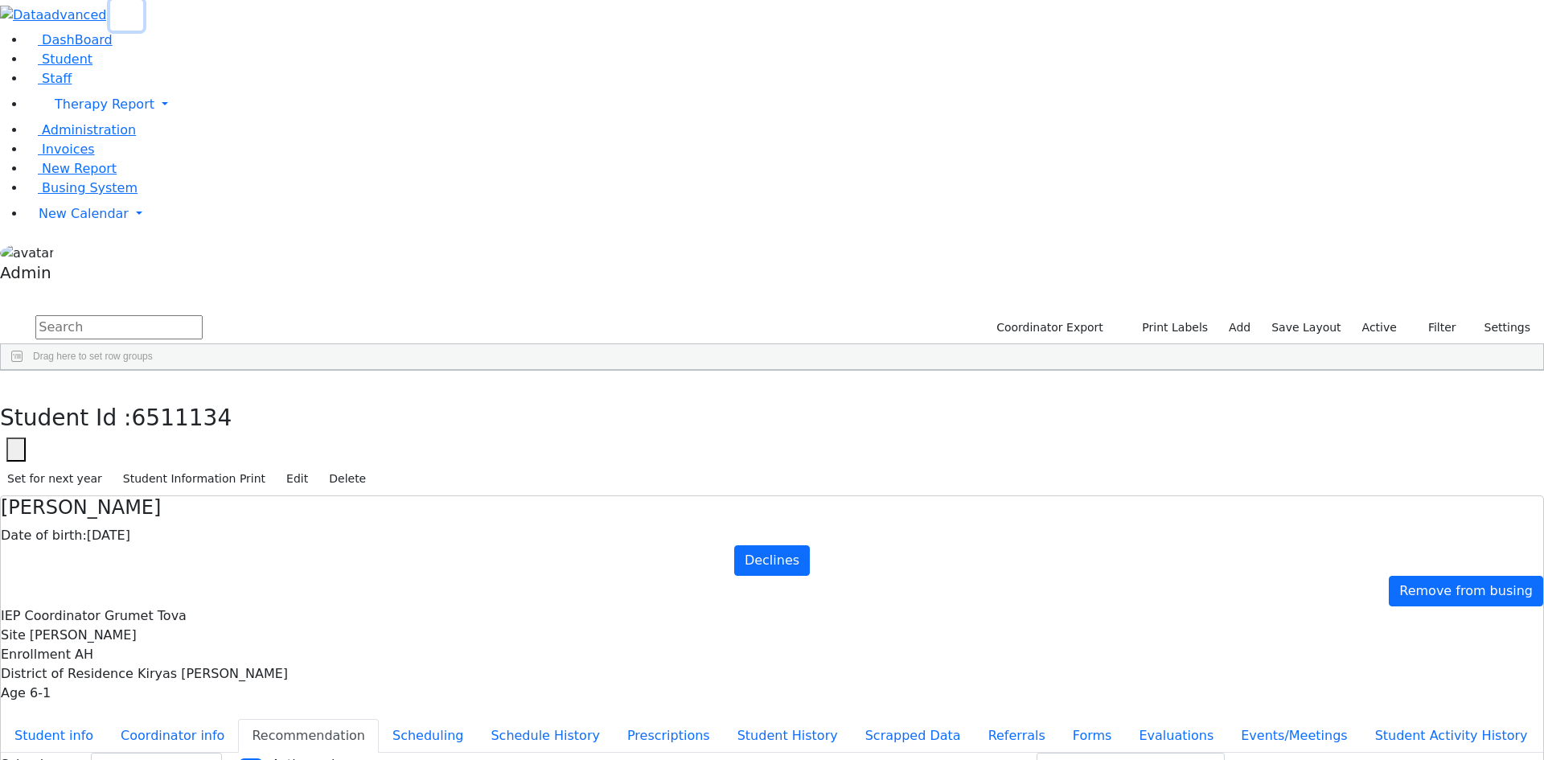
click at [121, 22] on icon "button" at bounding box center [127, 16] width 12 height 12
click at [203, 315] on input "text" at bounding box center [118, 327] width 167 height 24
type input "sche"
click at [265, 599] on div "[PERSON_NAME]" at bounding box center [199, 610] width 132 height 23
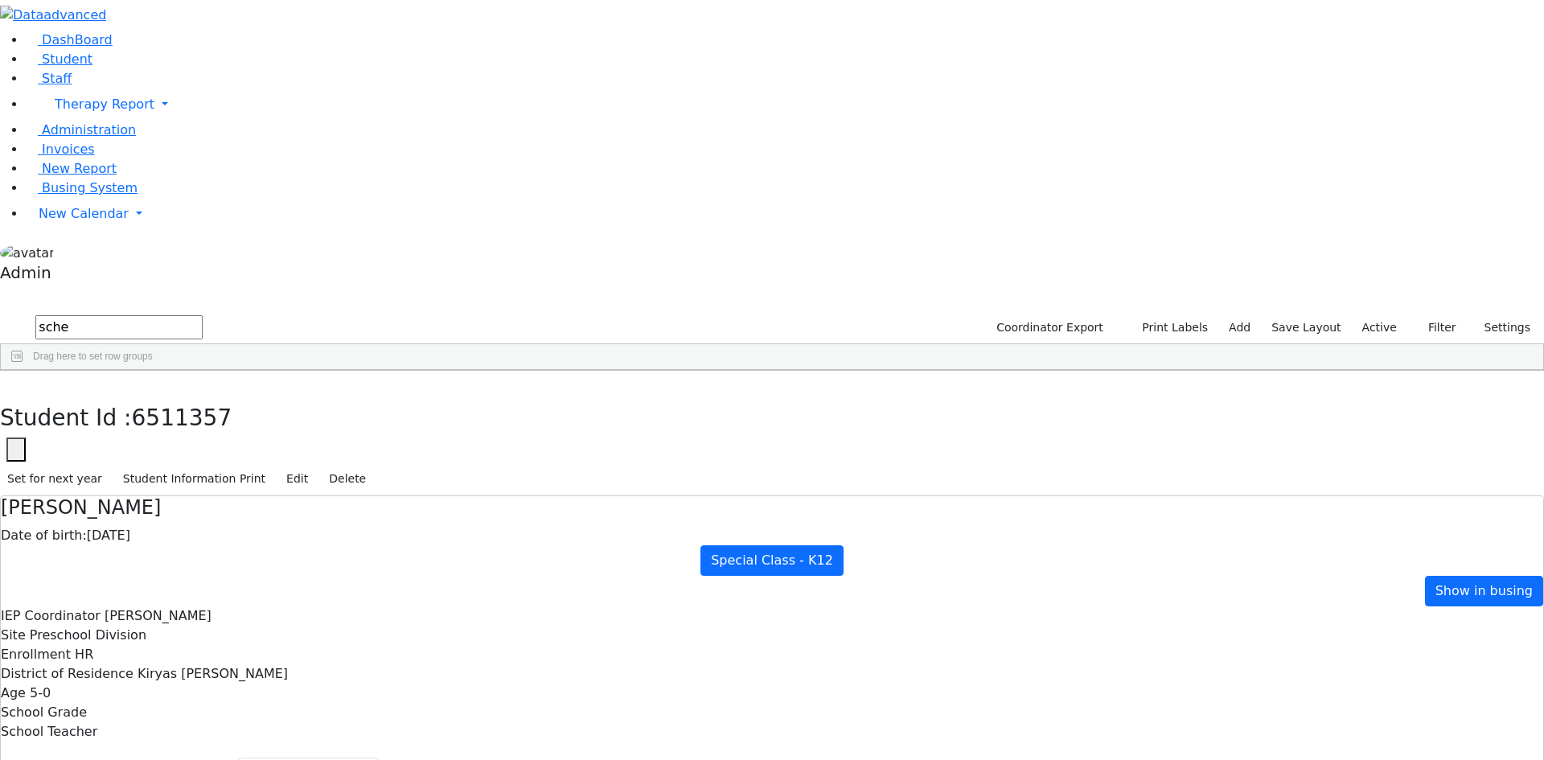
select select "212"
click at [107, 758] on button "Student info" at bounding box center [54, 775] width 106 height 34
click at [379, 758] on button "Recommendation" at bounding box center [308, 775] width 141 height 34
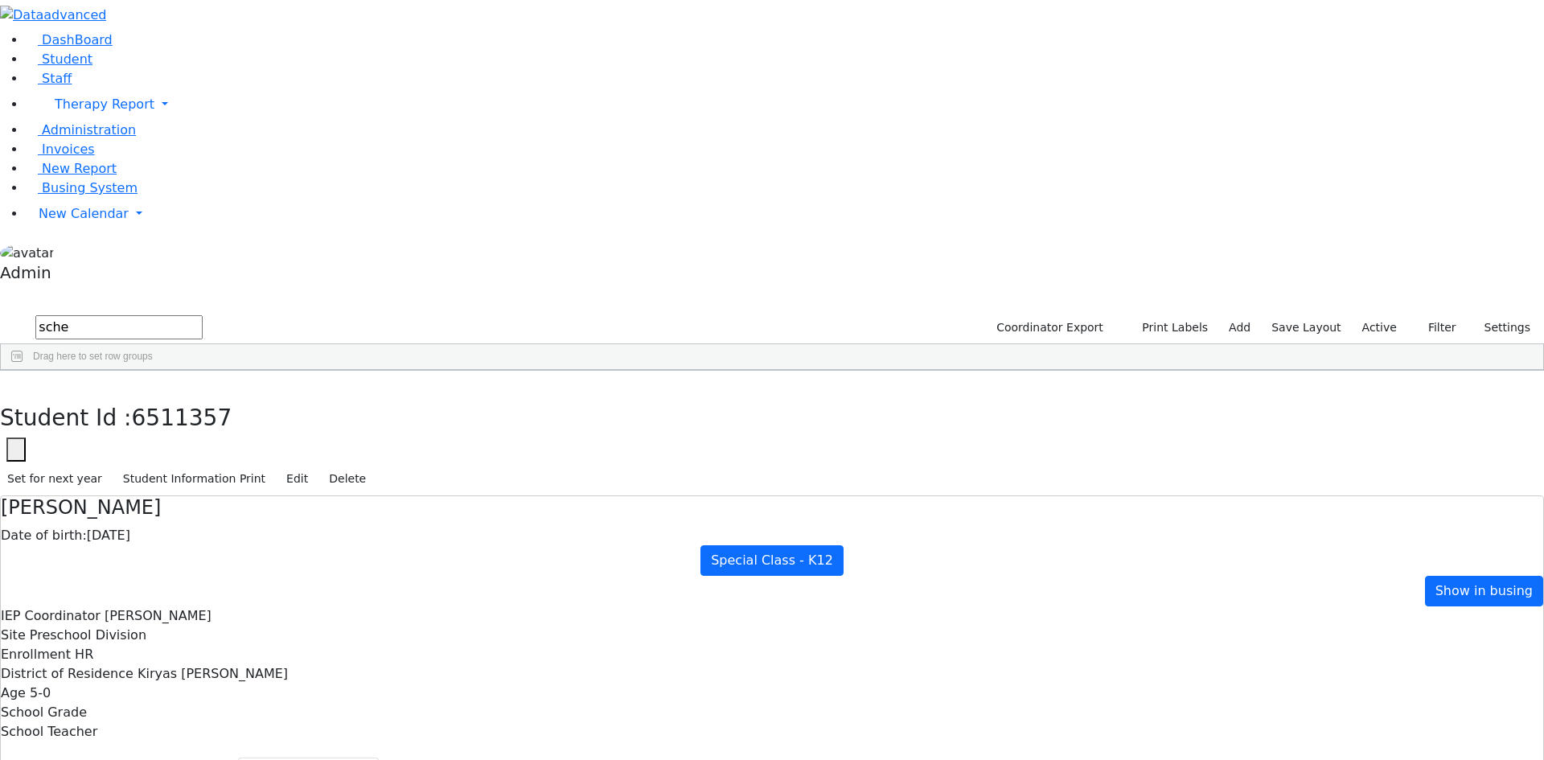
drag, startPoint x: 285, startPoint y: 55, endPoint x: 138, endPoint y: 51, distance: 147.2
click at [138, 51] on div "DashBoard Student Staff Therapy Report Student Old Calendar Report Admin" at bounding box center [772, 492] width 1544 height 985
type input "minz"
click at [130, 396] on div "Minz" at bounding box center [65, 407] width 129 height 23
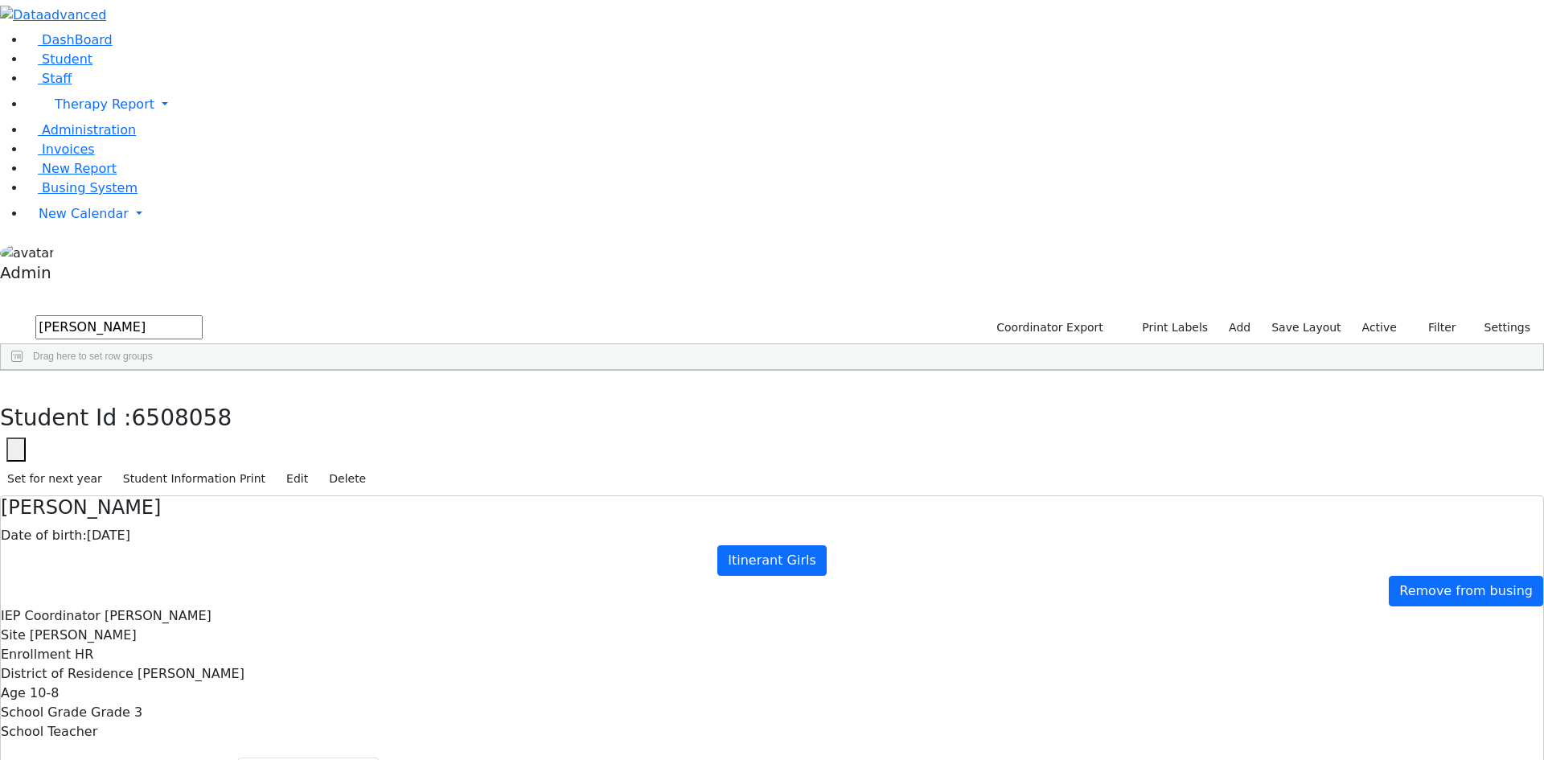
select select "211"
click at [383, 758] on button "Scheduling" at bounding box center [428, 775] width 98 height 34
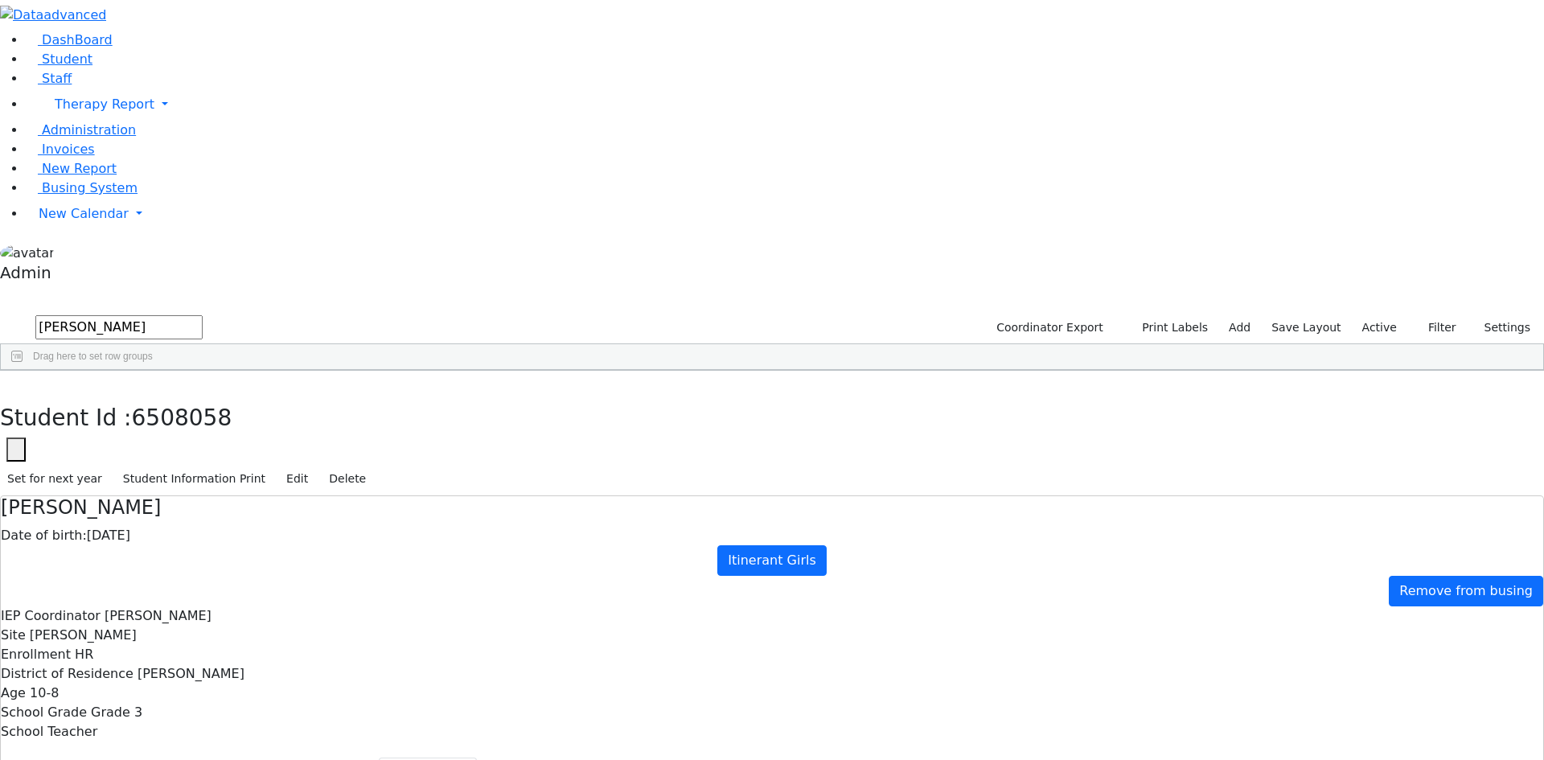
select select "211"
click at [23, 371] on button "button" at bounding box center [11, 388] width 23 height 34
click at [72, 86] on link "Staff" at bounding box center [49, 78] width 46 height 15
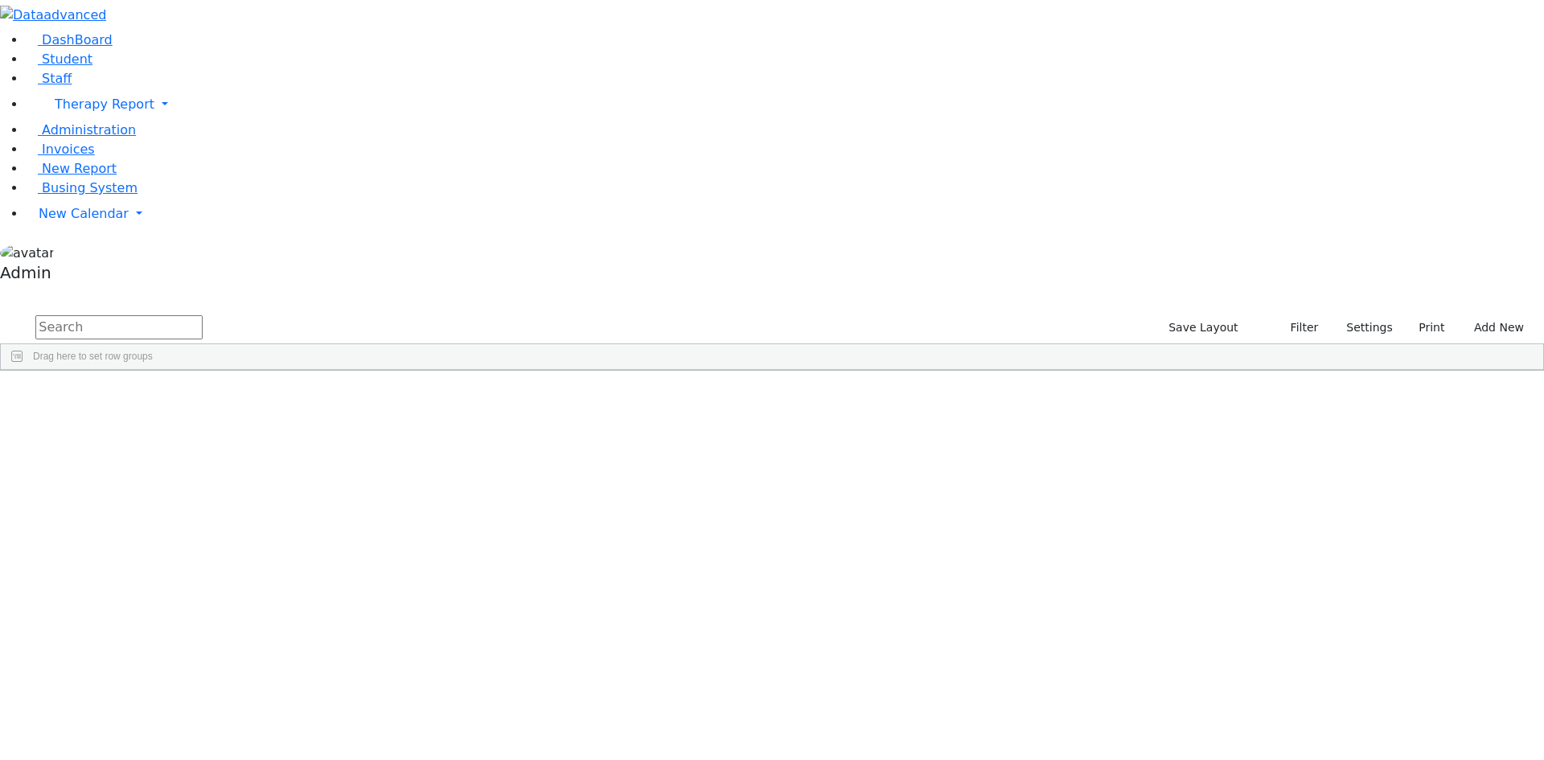
click at [203, 315] on input "text" at bounding box center [118, 327] width 167 height 24
type input "m"
type input "s"
type input "m"
type input "indep"
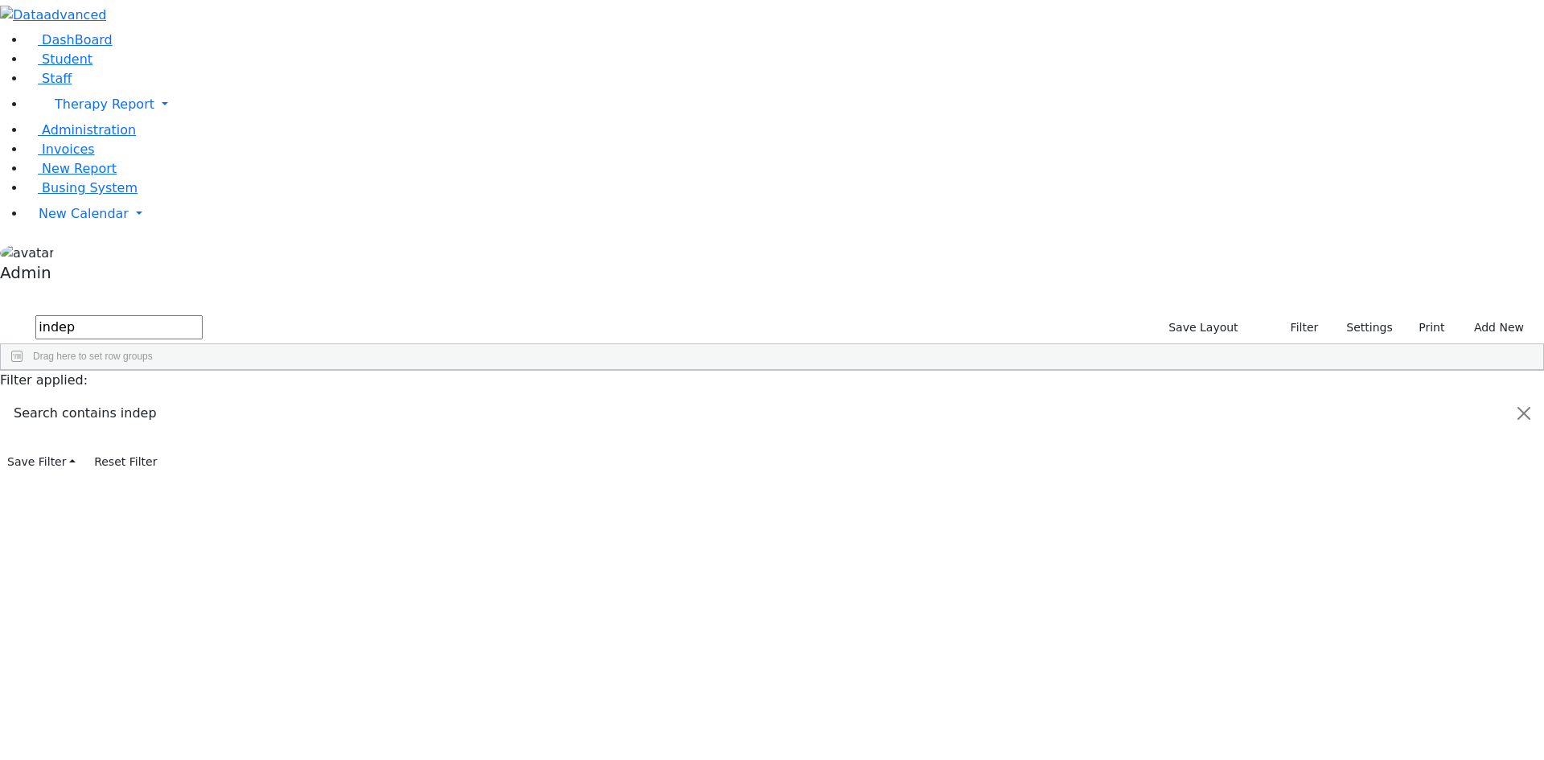
drag, startPoint x: 284, startPoint y: 127, endPoint x: 320, endPoint y: 138, distance: 37.7
click at [320, 370] on div "Last Name First Name Title" at bounding box center [764, 370] width 1526 height 0
click at [90, 230] on link "New Calendar" at bounding box center [785, 214] width 1518 height 32
click at [73, 253] on span "Calendar" at bounding box center [64, 245] width 58 height 15
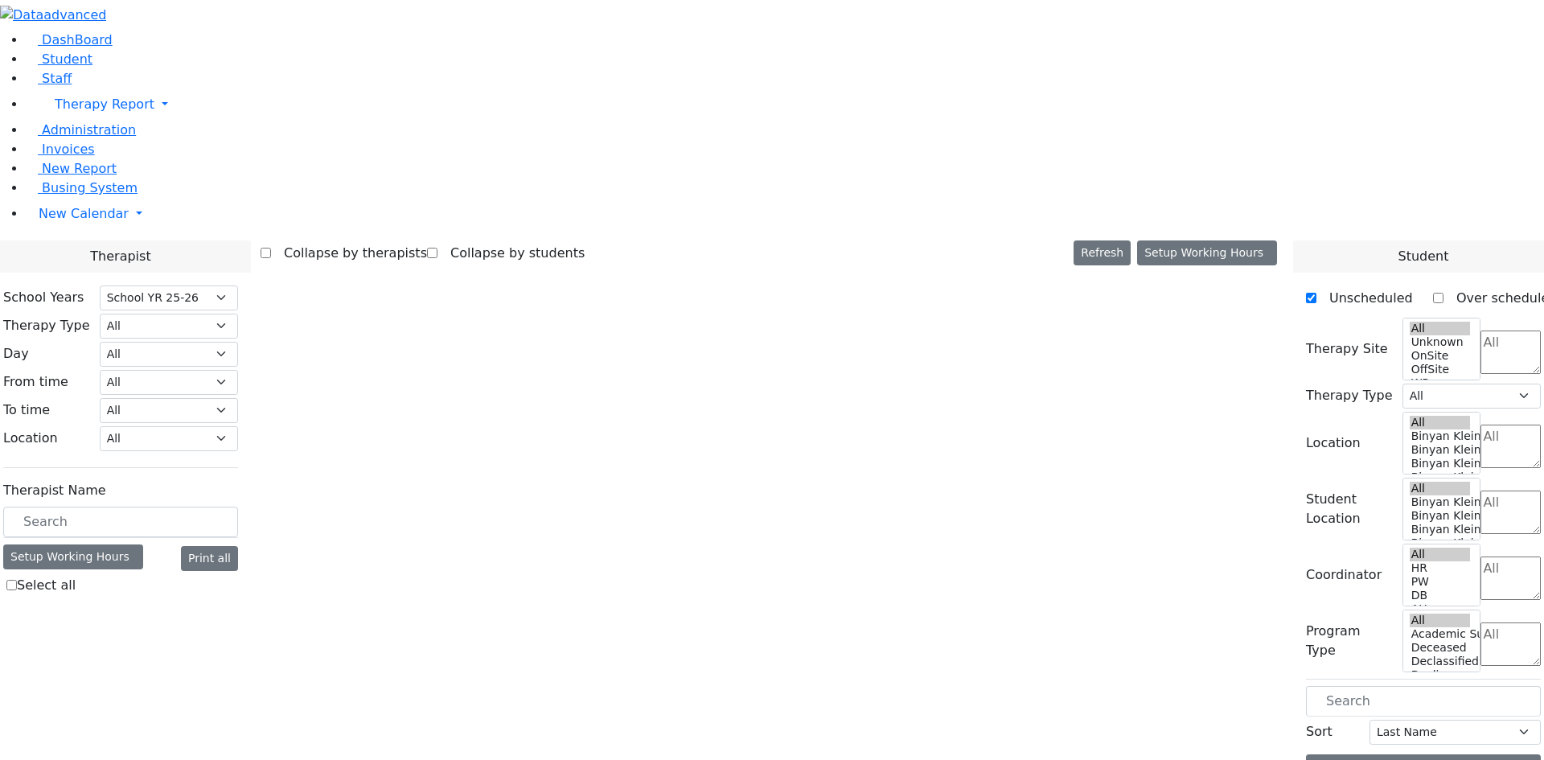
select select "212"
select select "3"
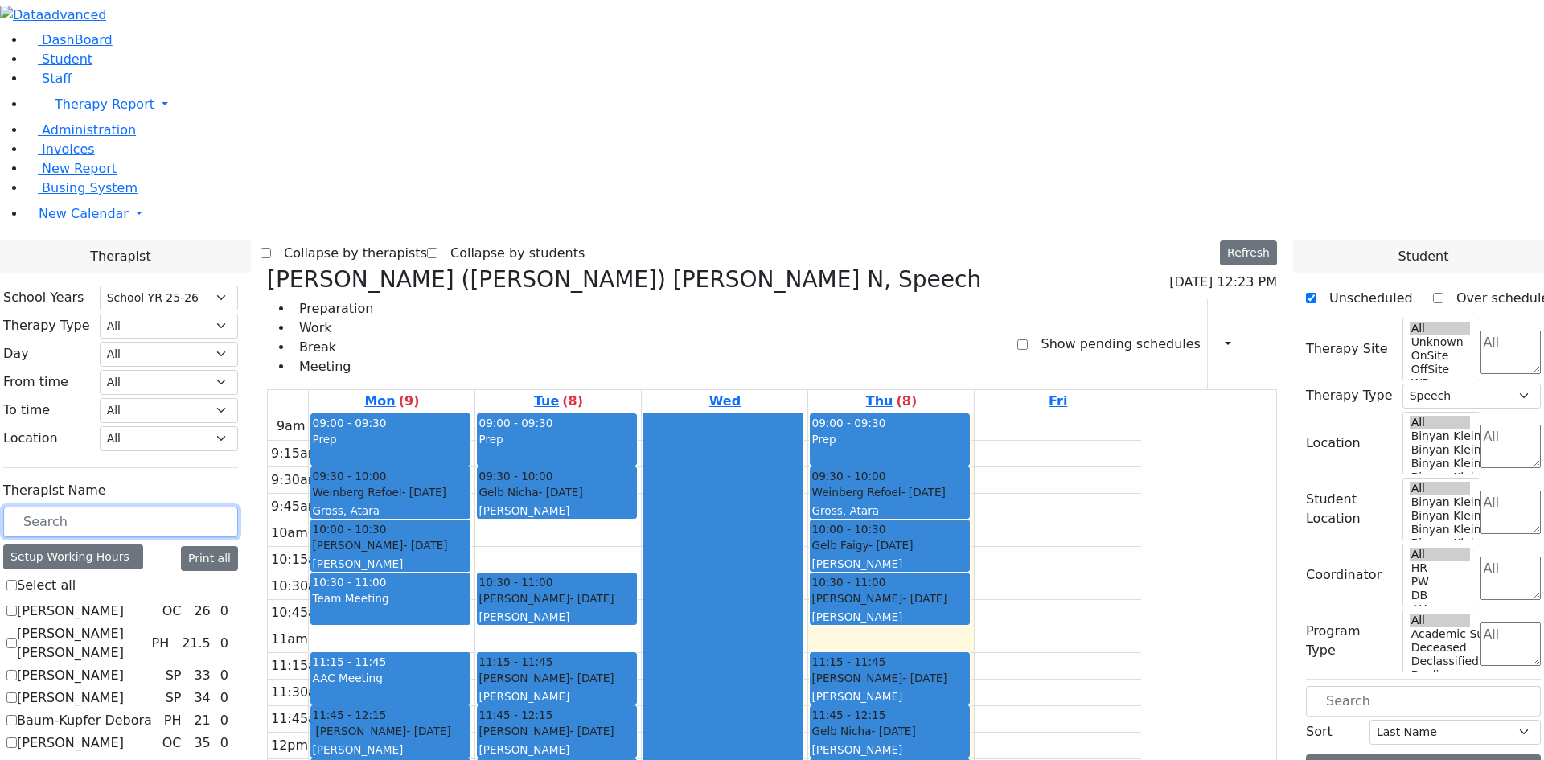
click at [238, 507] on input "text" at bounding box center [120, 522] width 235 height 31
type input "may"
checkbox input "true"
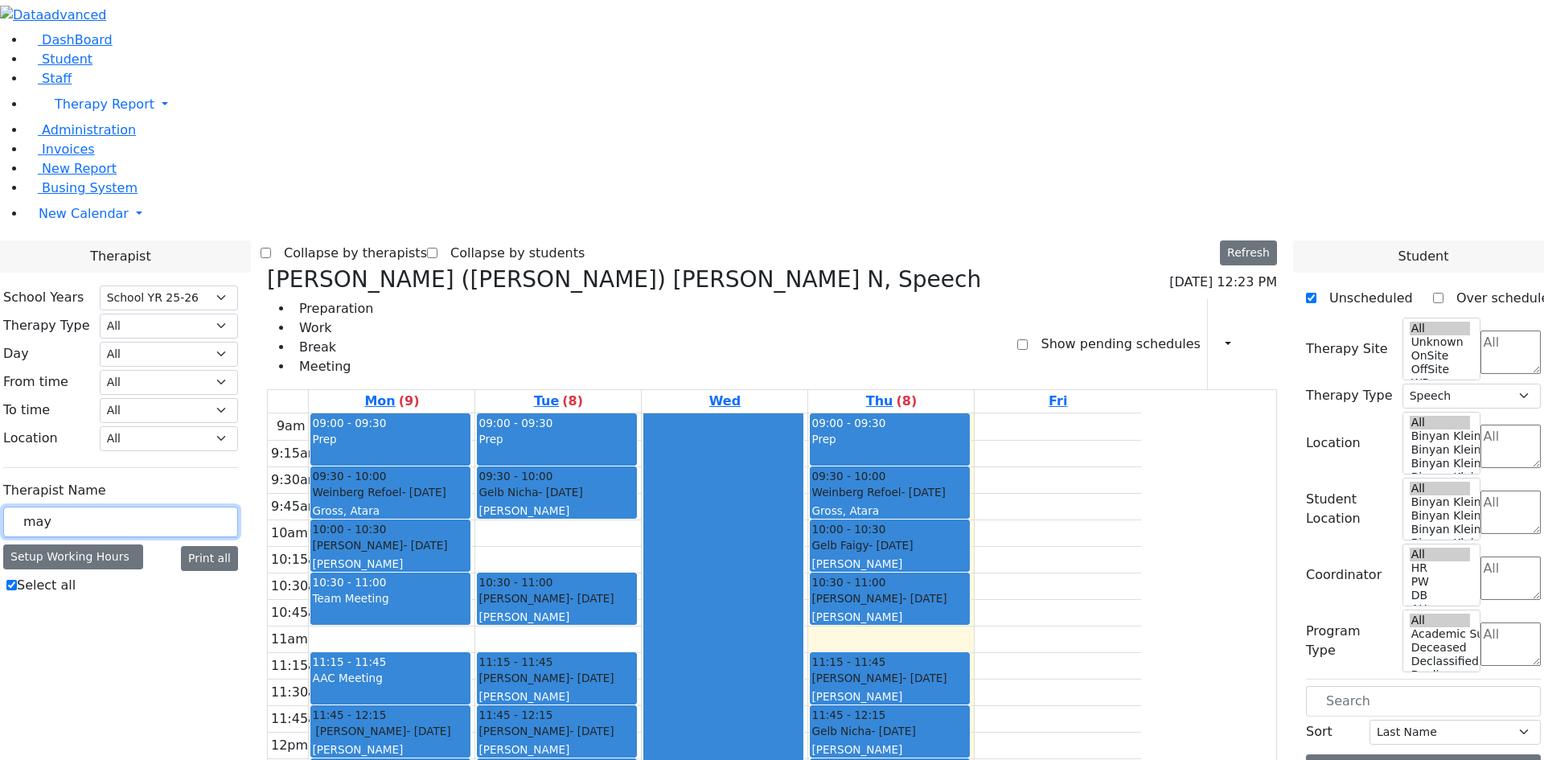
type input "ma"
checkbox input "false"
type input "m"
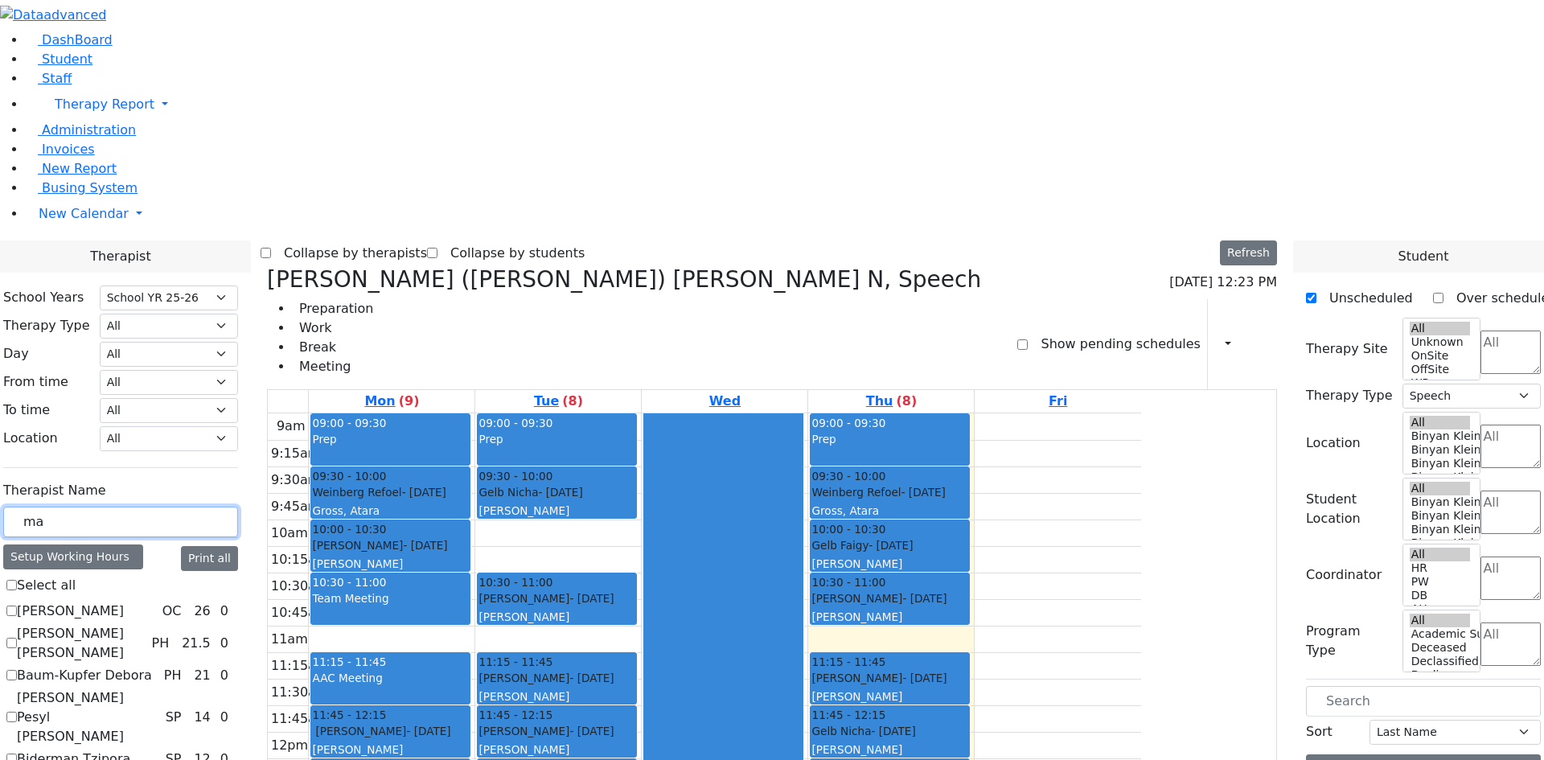
type input "may"
checkbox input "true"
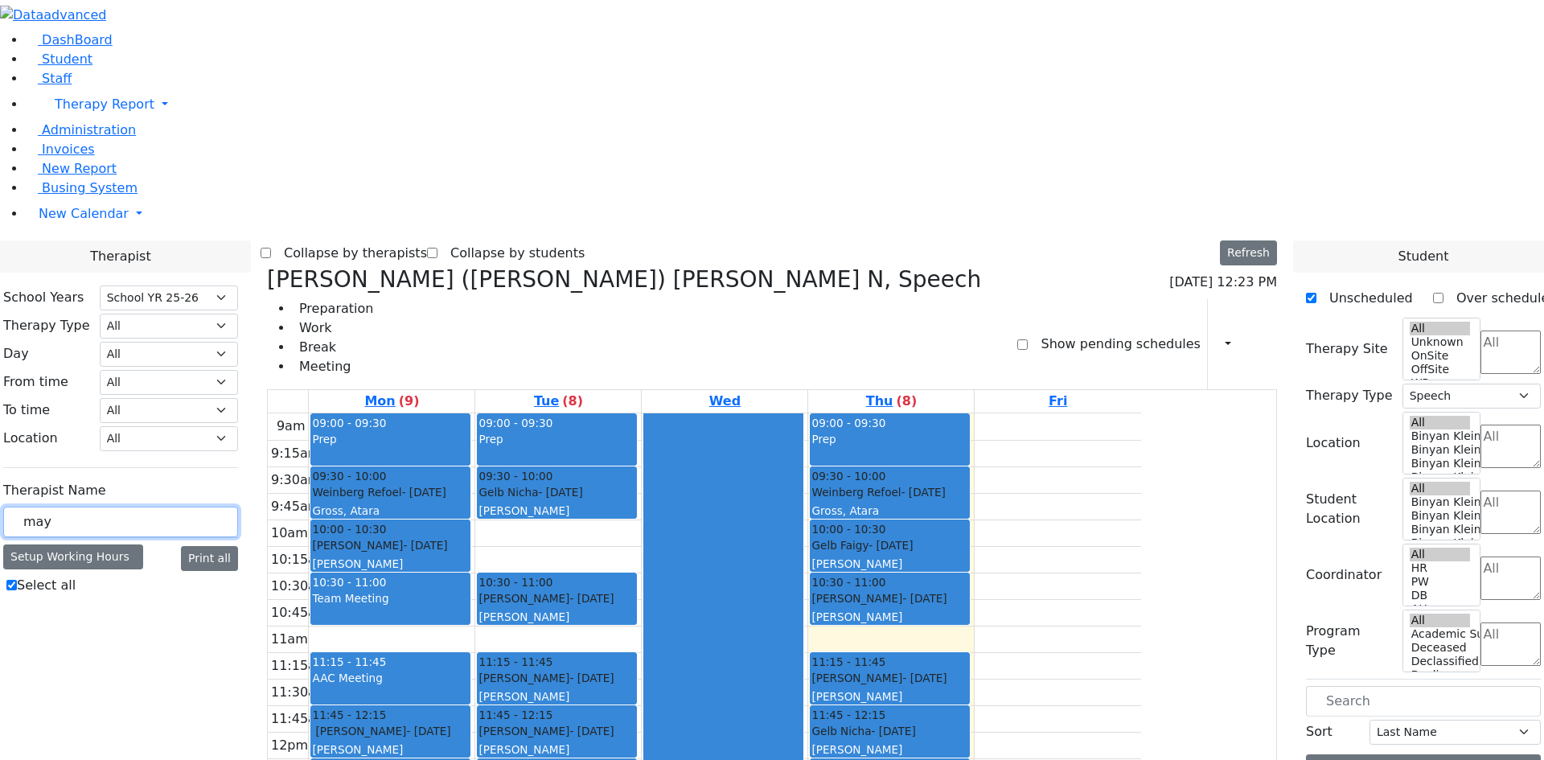
type input "may"
click at [76, 576] on label "Select all" at bounding box center [46, 585] width 59 height 19
click at [17, 580] on input "Select all" at bounding box center [11, 585] width 10 height 10
checkbox input "false"
select select
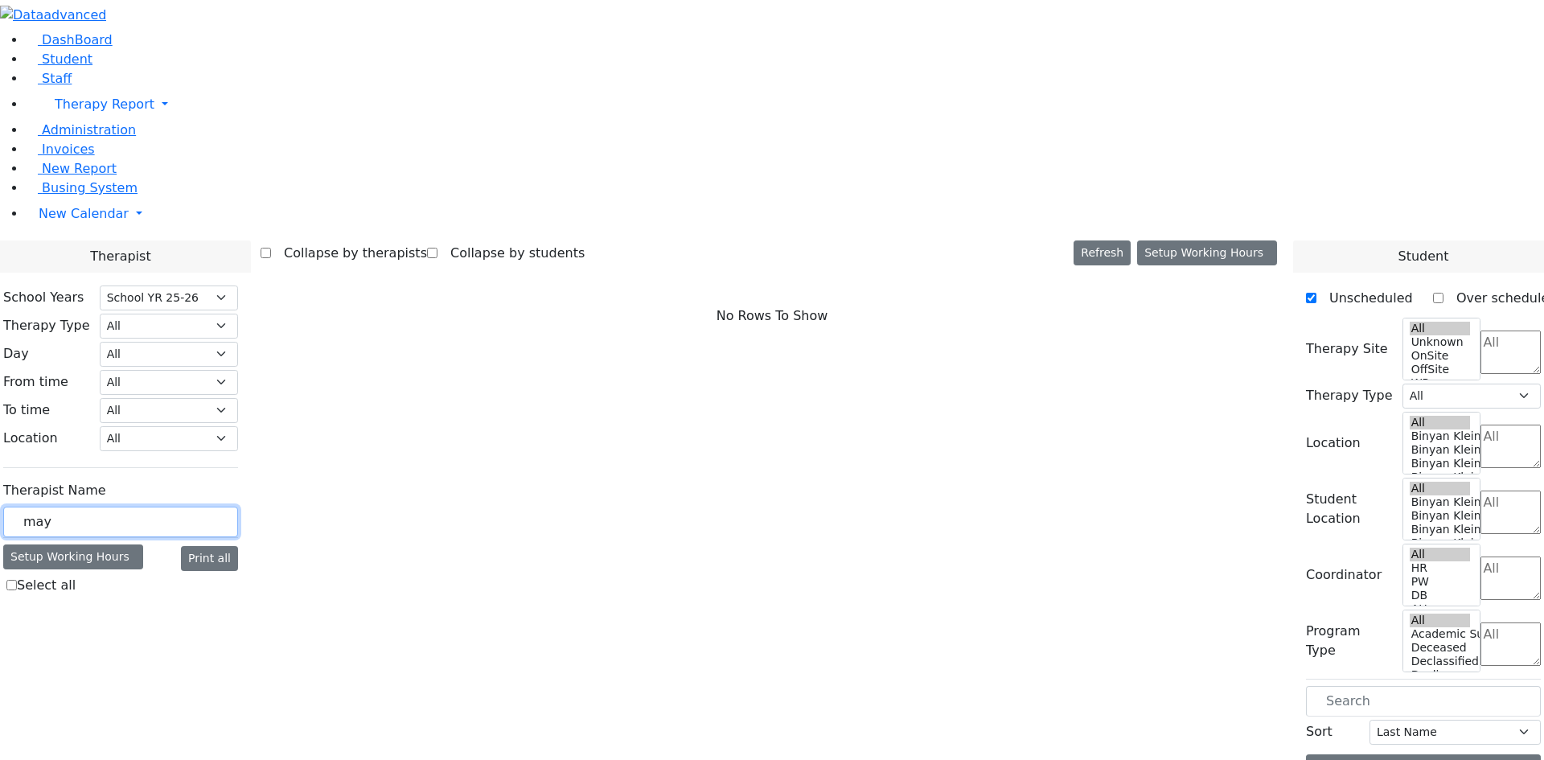
click at [238, 507] on input "may" at bounding box center [120, 522] width 235 height 31
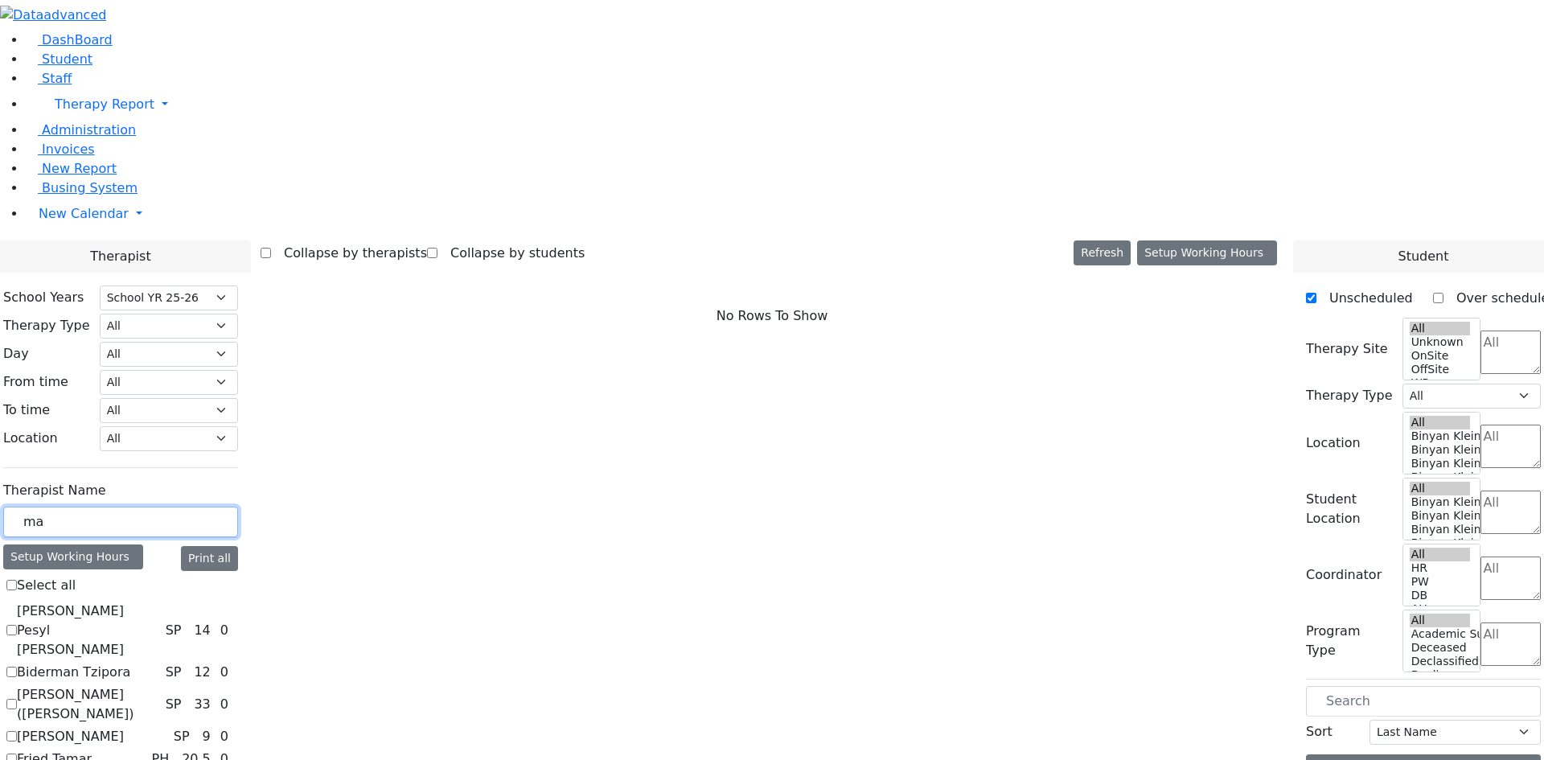
type input "m"
type input "sh"
checkbox input "true"
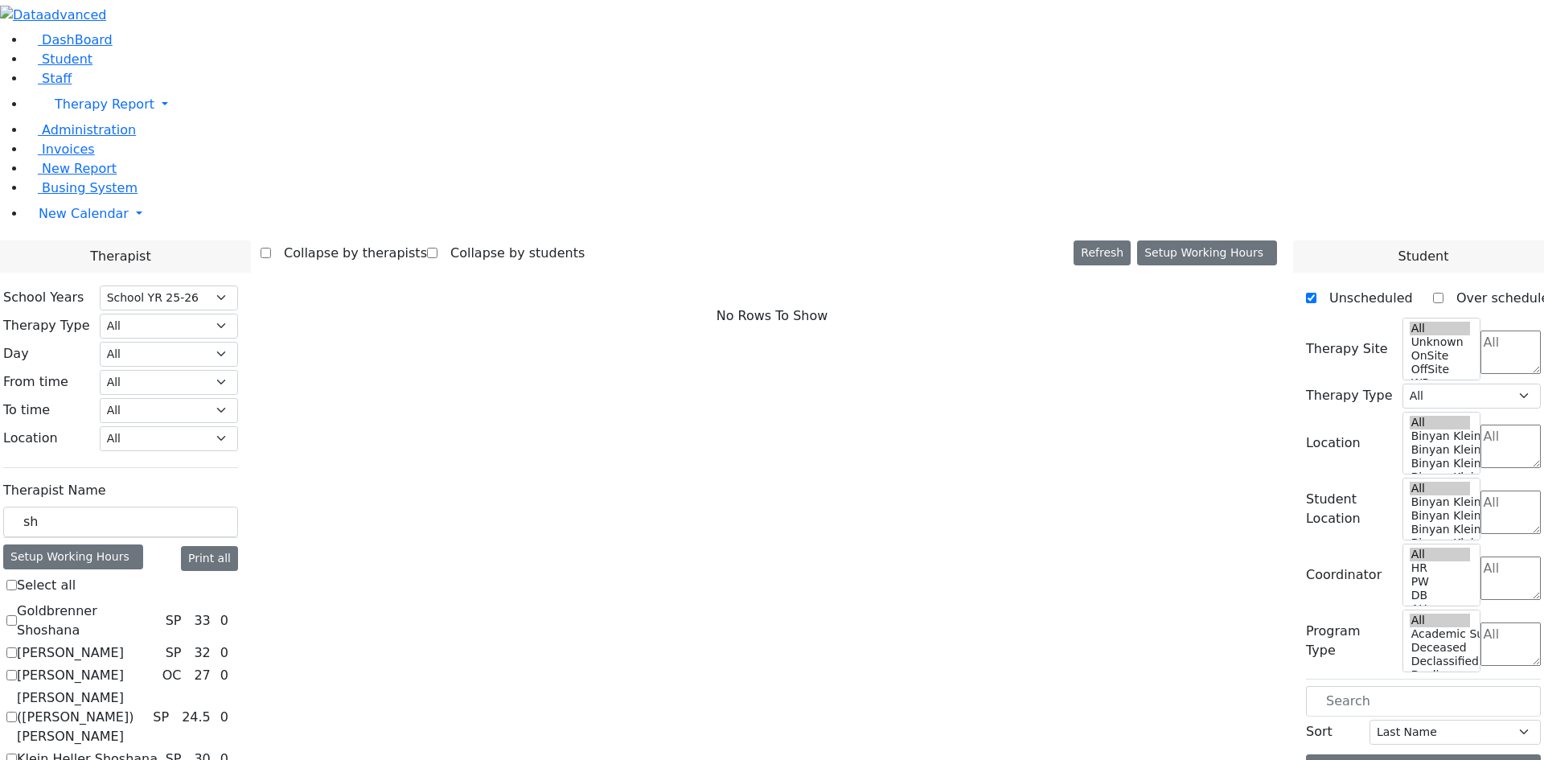
select select "2"
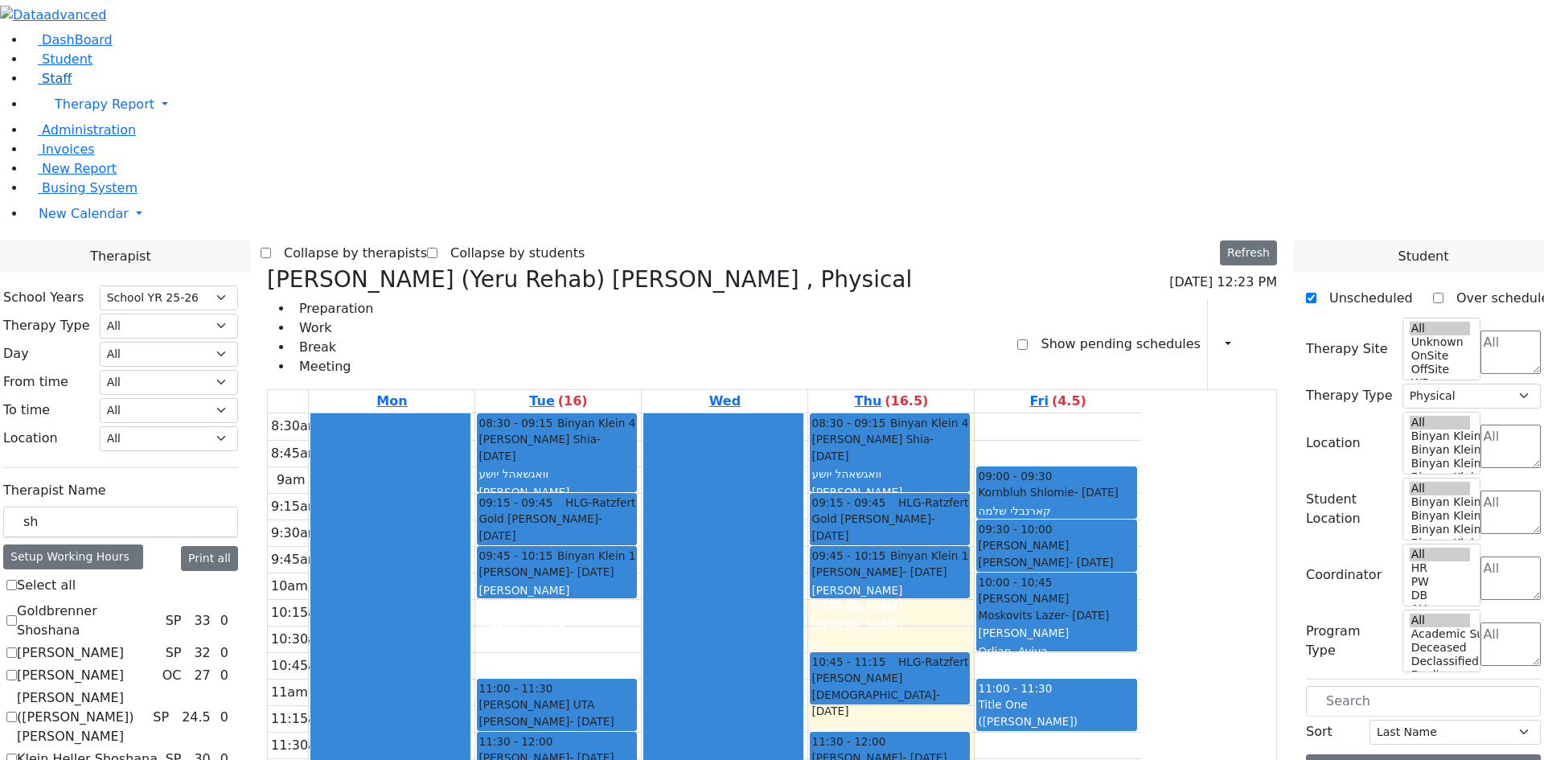
click at [65, 86] on link "Staff" at bounding box center [49, 78] width 46 height 15
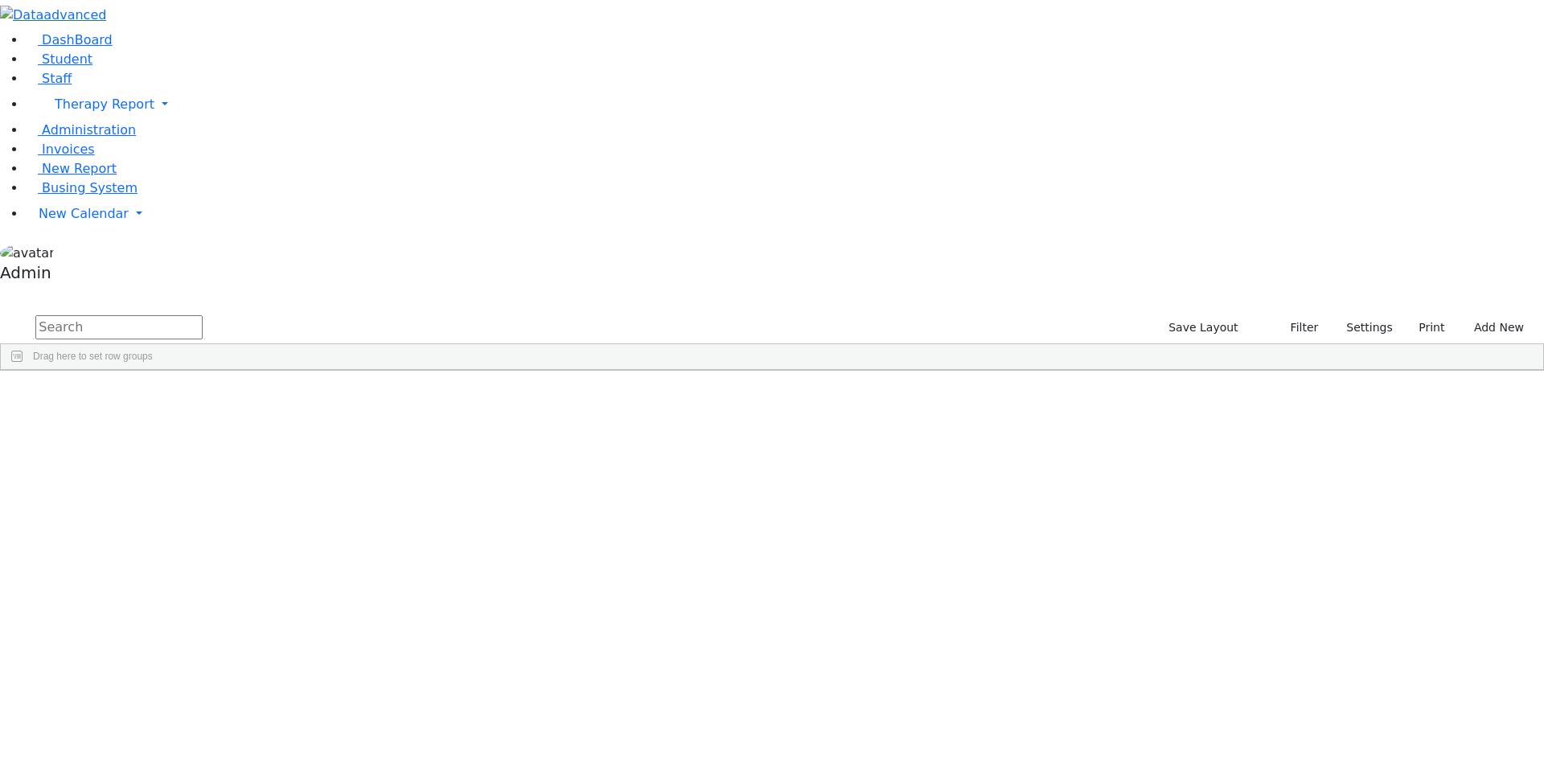
click at [203, 315] on input "text" at bounding box center [118, 327] width 167 height 24
type input "inde"
click at [21, 289] on button "button" at bounding box center [10, 294] width 21 height 11
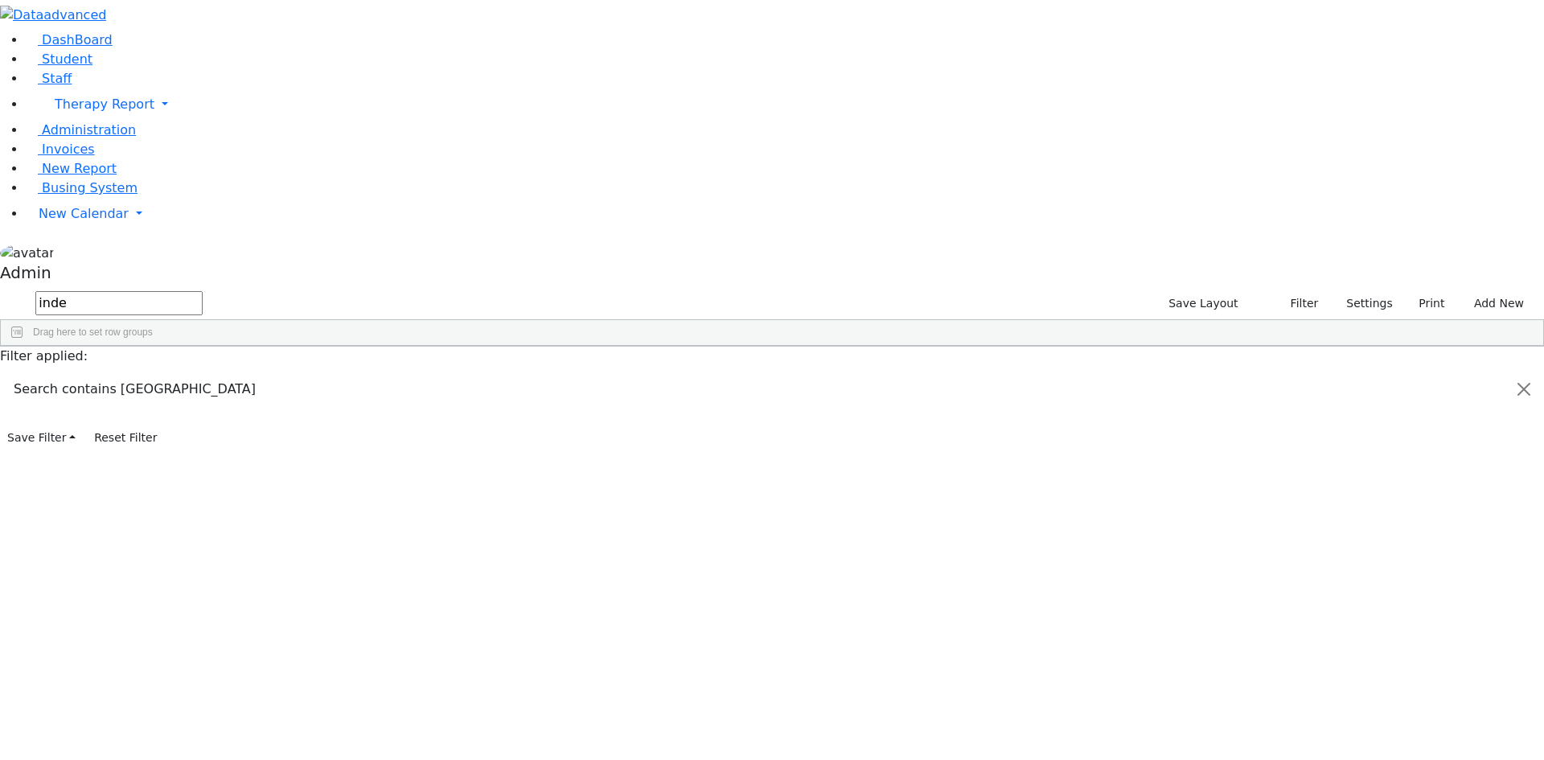
click at [0, 0] on button "button" at bounding box center [0, 0] width 0 height 0
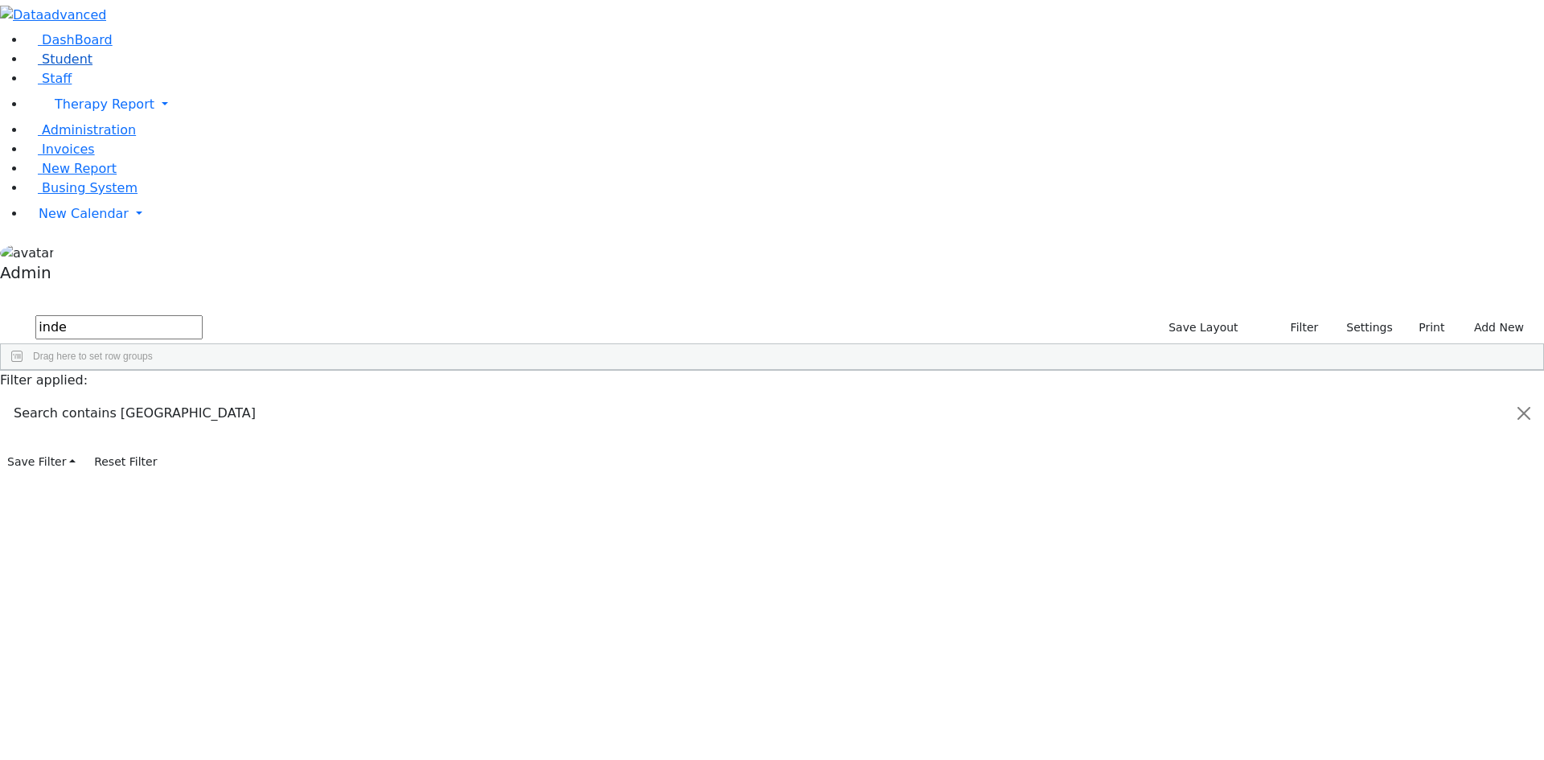
click at [87, 67] on link "Student" at bounding box center [59, 58] width 67 height 15
click at [203, 315] on input "text" at bounding box center [118, 327] width 167 height 24
drag, startPoint x: 277, startPoint y: 56, endPoint x: 169, endPoint y: 63, distance: 108.0
click at [169, 63] on div "DashBoard Student Staff Therapy Report Student Old Calendar Report Admin" at bounding box center [772, 237] width 1544 height 474
drag, startPoint x: 252, startPoint y: 60, endPoint x: 176, endPoint y: 76, distance: 77.3
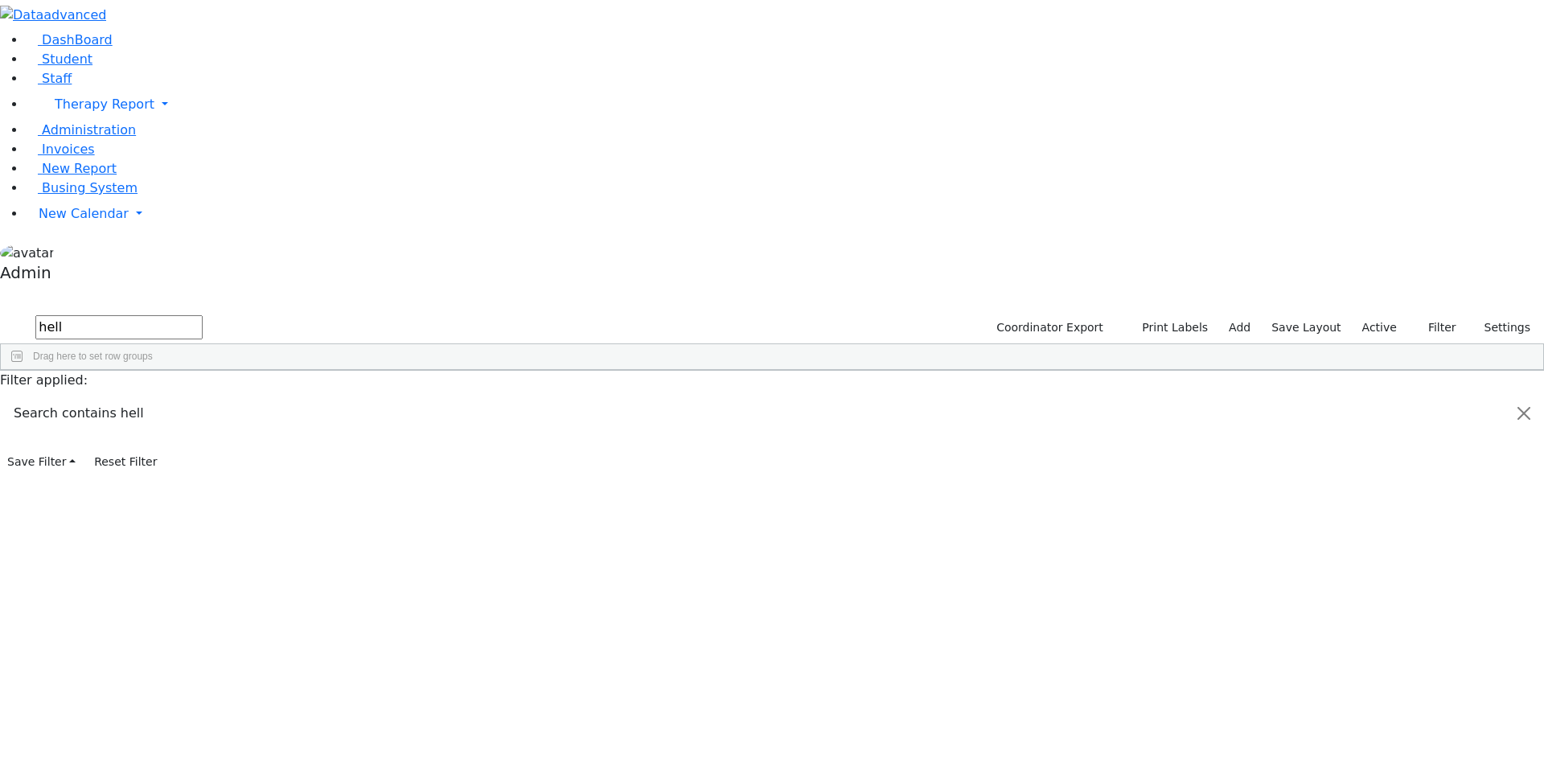
click at [176, 76] on div "DashBoard Student Staff Therapy Report Student Old Calendar Report Admin" at bounding box center [772, 237] width 1544 height 474
type input "[PERSON_NAME]"
